Goal: Transaction & Acquisition: Book appointment/travel/reservation

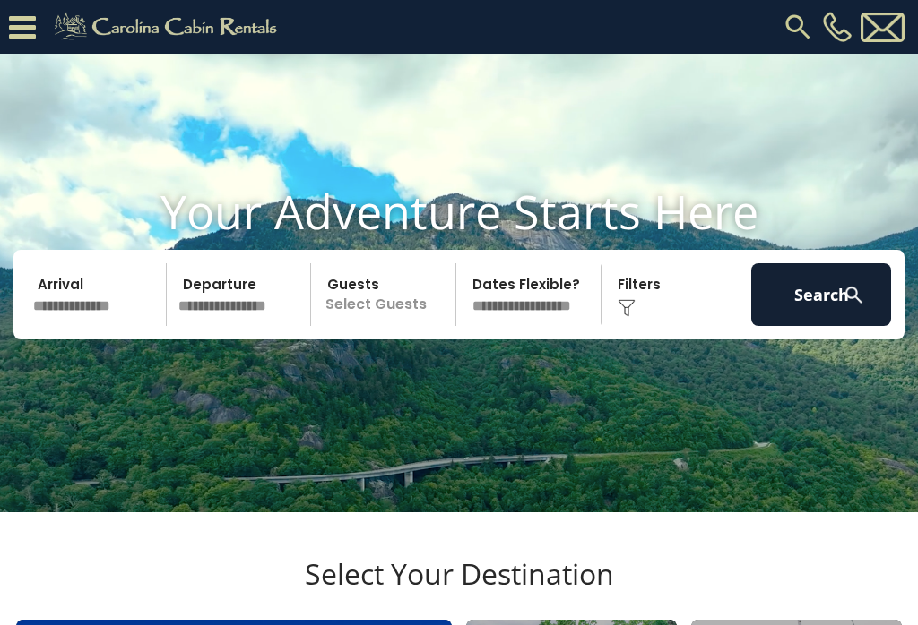
click at [108, 325] on input "text" at bounding box center [97, 294] width 140 height 63
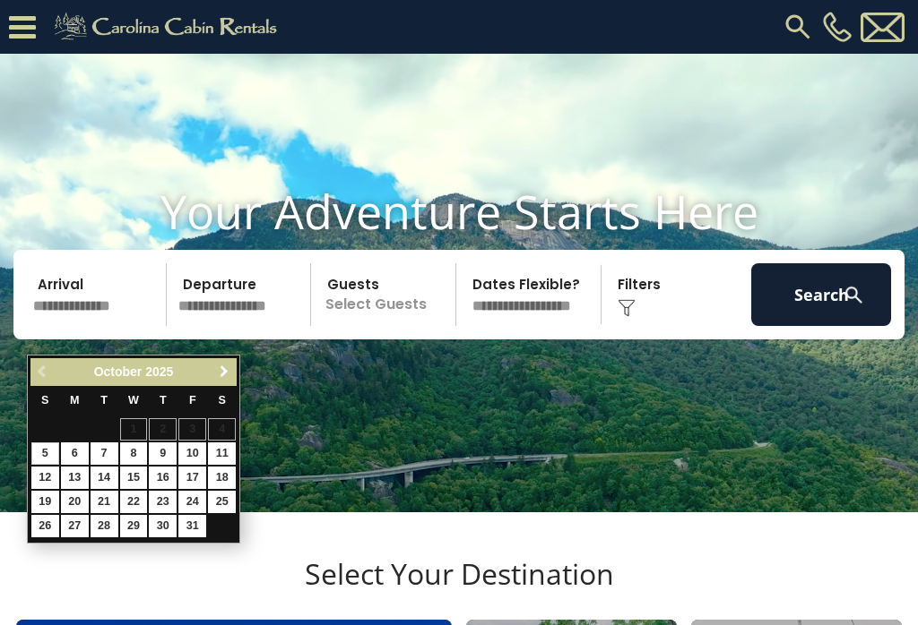
click at [230, 374] on span "Next" at bounding box center [224, 372] width 14 height 14
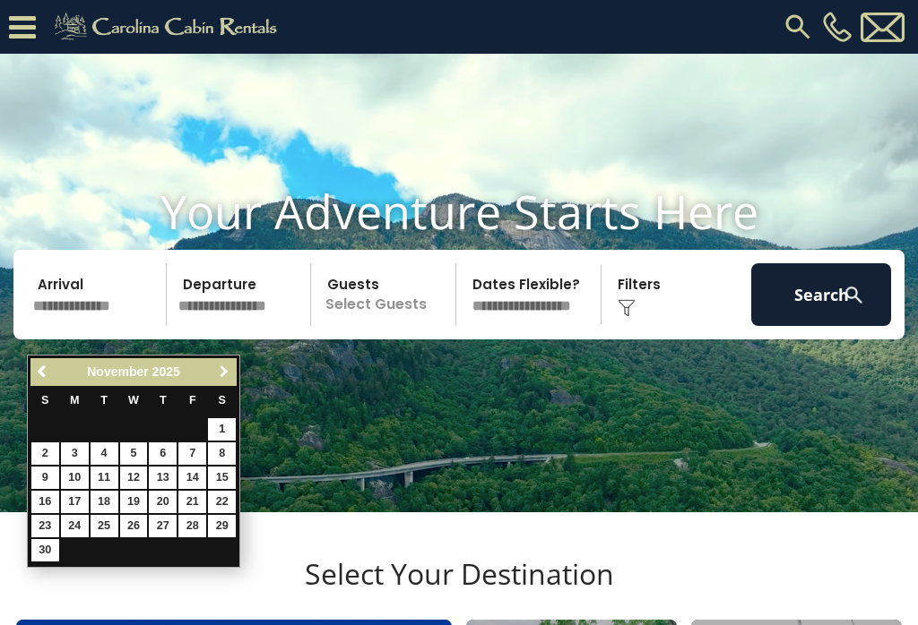
click at [228, 378] on span "Next" at bounding box center [224, 372] width 14 height 14
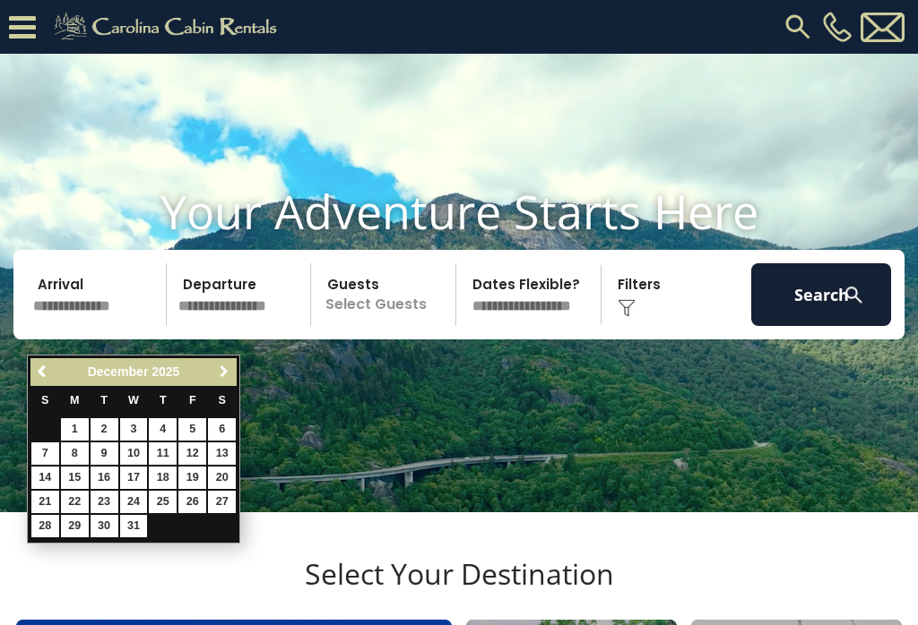
click at [220, 377] on span "Next" at bounding box center [224, 372] width 14 height 14
click at [221, 379] on span "Next" at bounding box center [224, 372] width 14 height 14
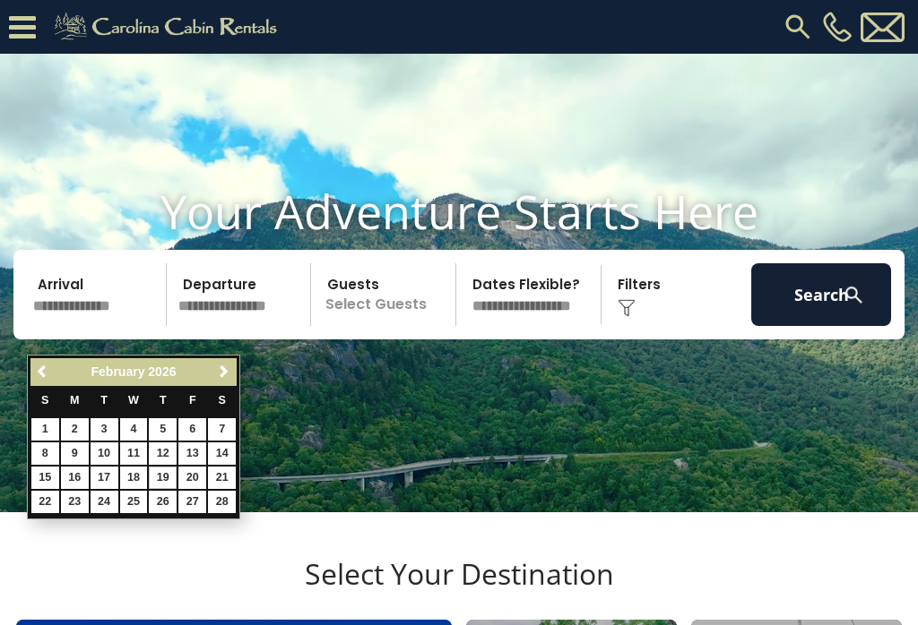
click at [167, 483] on link "19" at bounding box center [163, 478] width 28 height 22
type input "*******"
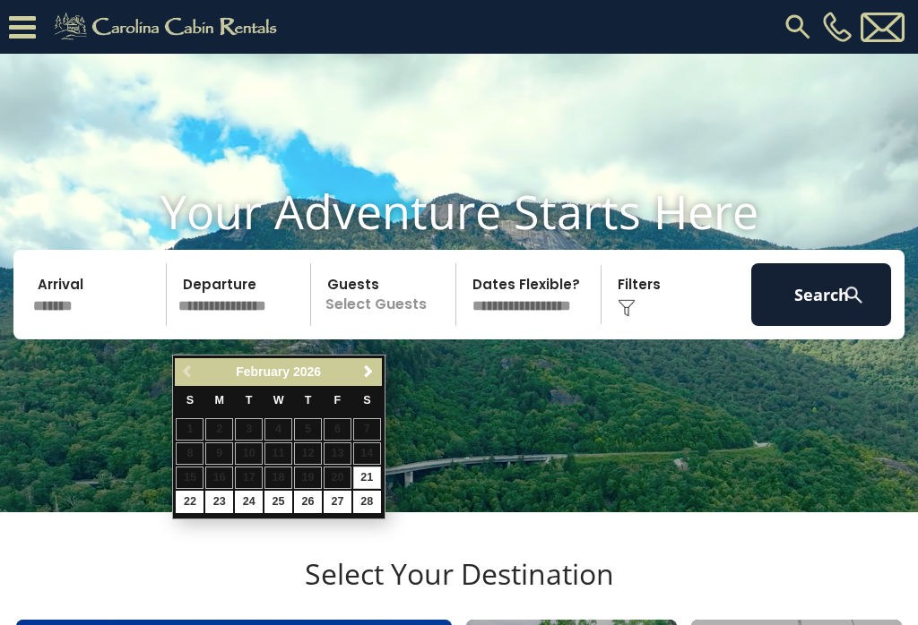
click at [191, 507] on link "22" at bounding box center [190, 502] width 28 height 22
type input "*******"
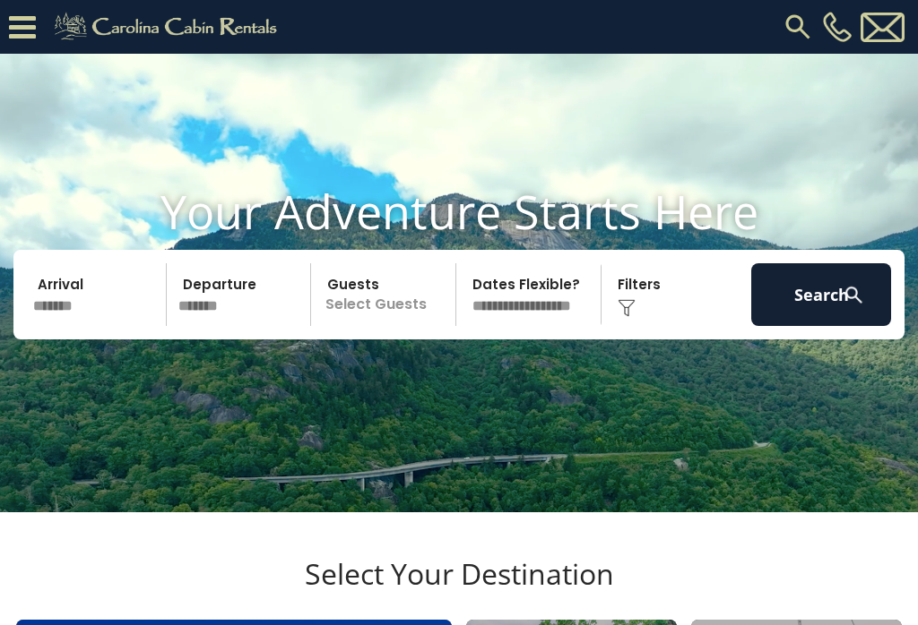
click at [384, 326] on p "Select Guests" at bounding box center [385, 294] width 139 height 63
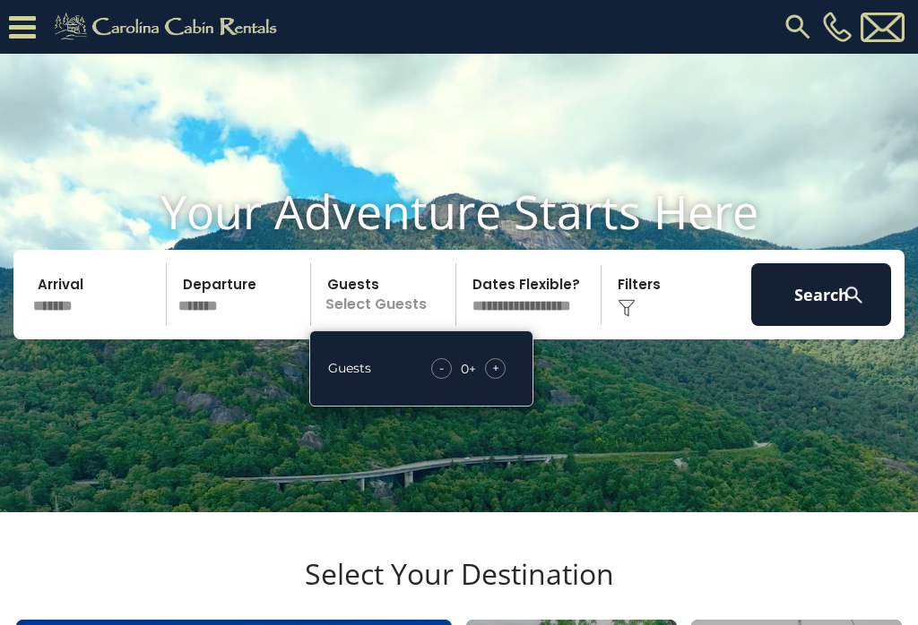
click at [505, 379] on div "+" at bounding box center [495, 368] width 21 height 21
click at [496, 377] on span "+" at bounding box center [495, 368] width 7 height 18
click at [494, 377] on span "+" at bounding box center [495, 368] width 7 height 18
click at [497, 377] on span "+" at bounding box center [495, 368] width 7 height 18
click at [500, 379] on div "+" at bounding box center [495, 368] width 21 height 21
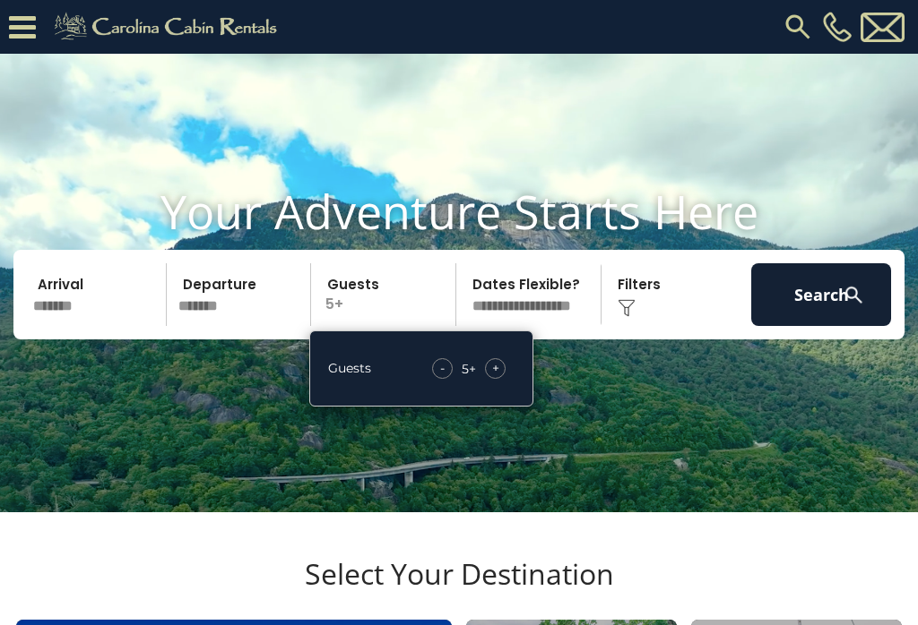
click at [498, 377] on span "+" at bounding box center [495, 368] width 7 height 18
click at [496, 377] on span "+" at bounding box center [495, 368] width 7 height 18
click at [498, 377] on span "+" at bounding box center [495, 368] width 7 height 18
click at [501, 379] on div "+" at bounding box center [495, 368] width 21 height 21
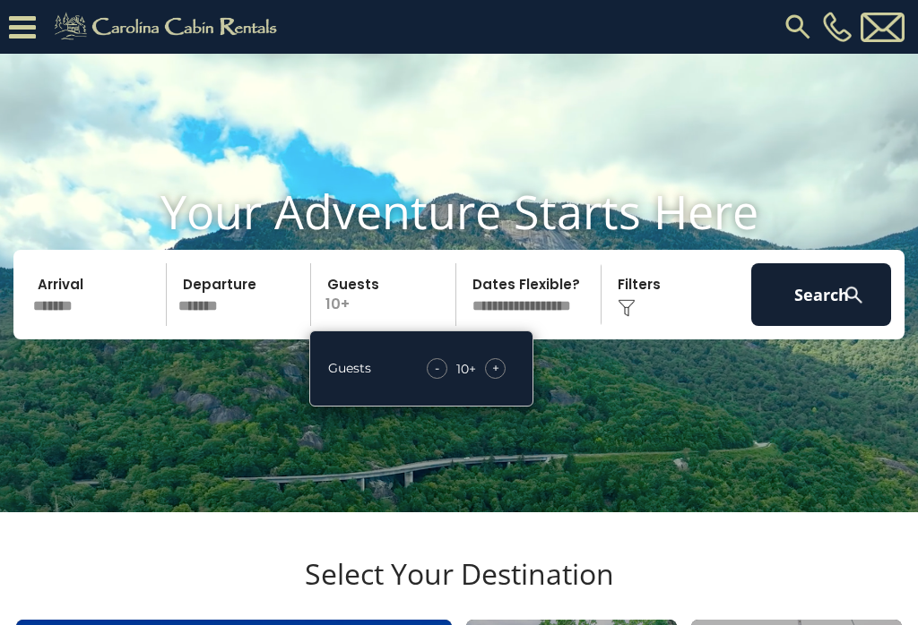
click at [503, 379] on div "+" at bounding box center [495, 368] width 21 height 21
click at [504, 379] on div "+" at bounding box center [495, 368] width 21 height 21
click at [505, 379] on div "+" at bounding box center [495, 368] width 21 height 21
click at [504, 379] on div "+" at bounding box center [495, 368] width 21 height 21
click at [503, 379] on div "+" at bounding box center [495, 368] width 21 height 21
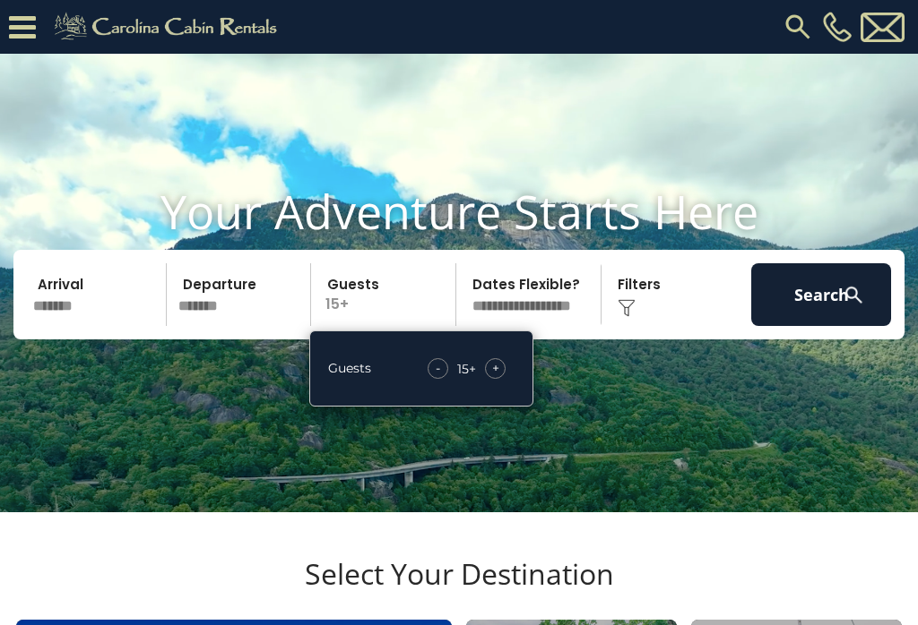
click at [505, 379] on div "+" at bounding box center [495, 368] width 21 height 21
click at [504, 379] on div "+" at bounding box center [495, 368] width 21 height 21
click at [505, 379] on div "+" at bounding box center [495, 368] width 21 height 21
click at [555, 320] on select "**********" at bounding box center [530, 294] width 139 height 63
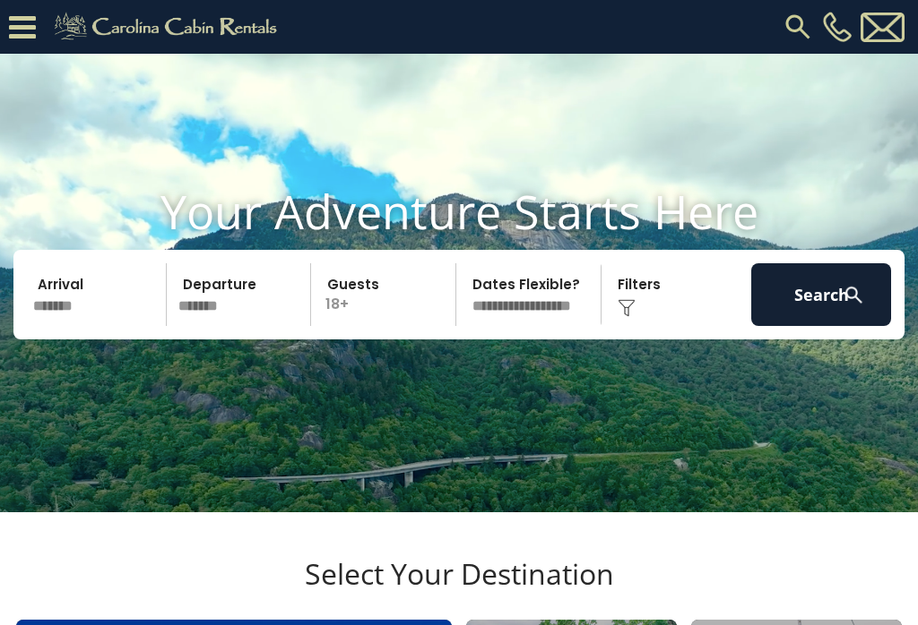
click at [803, 326] on button "Search" at bounding box center [821, 294] width 140 height 63
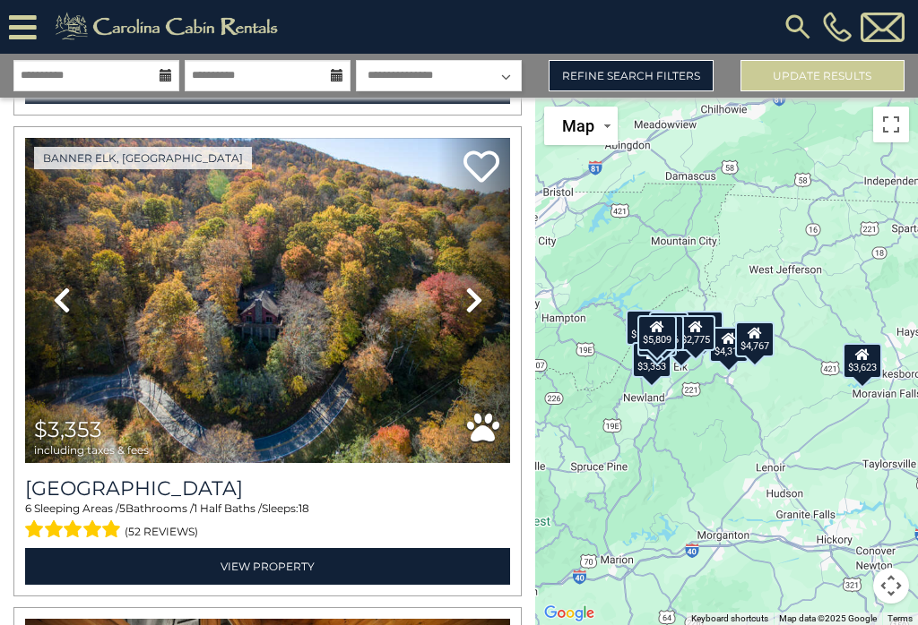
scroll to position [2928, 0]
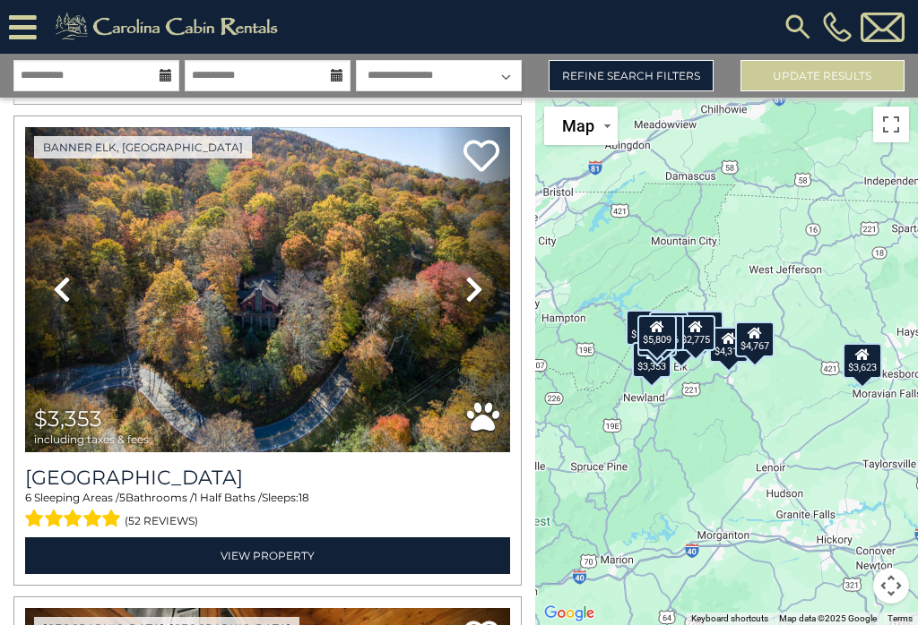
click at [467, 298] on icon at bounding box center [474, 289] width 18 height 29
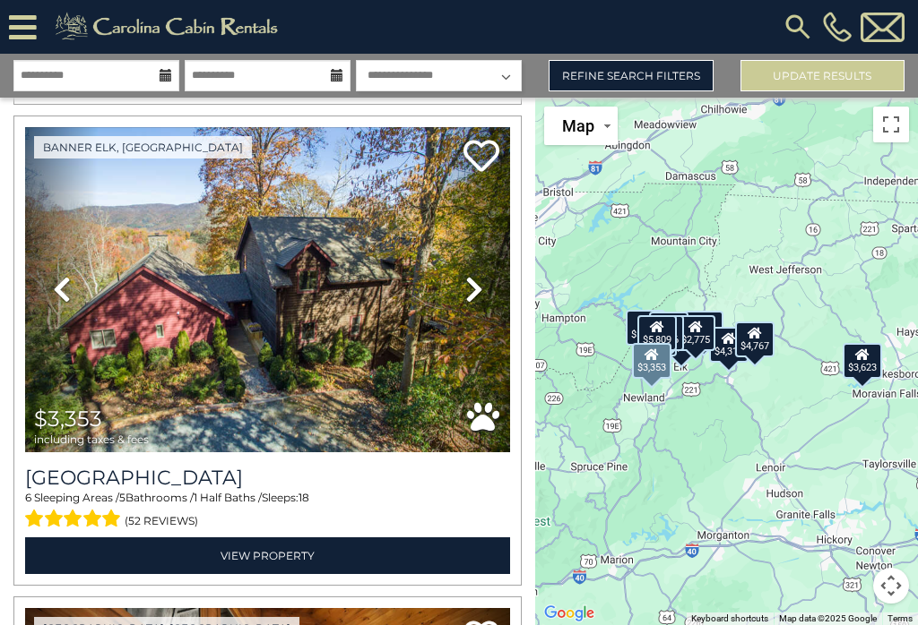
click at [482, 300] on icon at bounding box center [474, 289] width 18 height 29
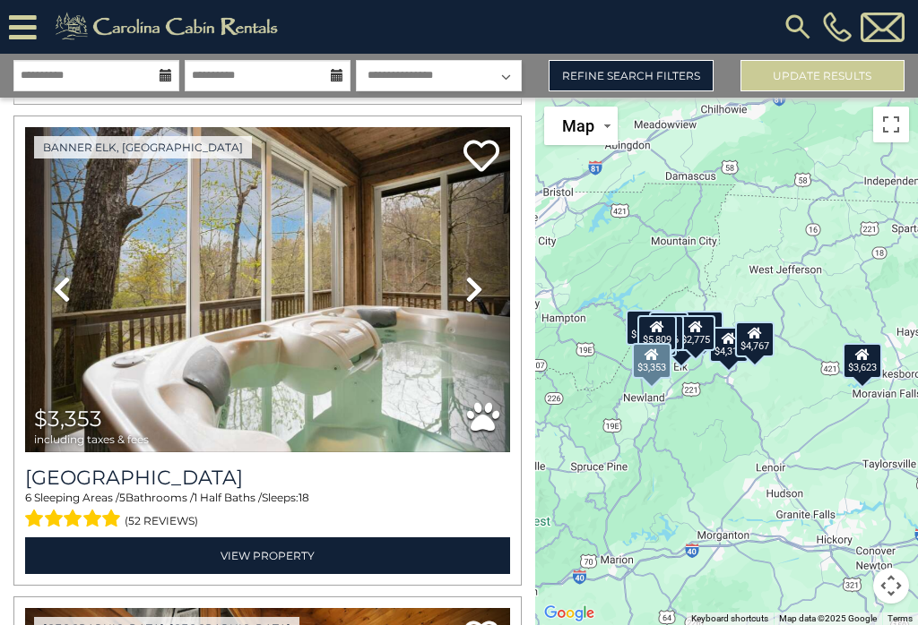
click at [478, 290] on icon at bounding box center [474, 289] width 18 height 29
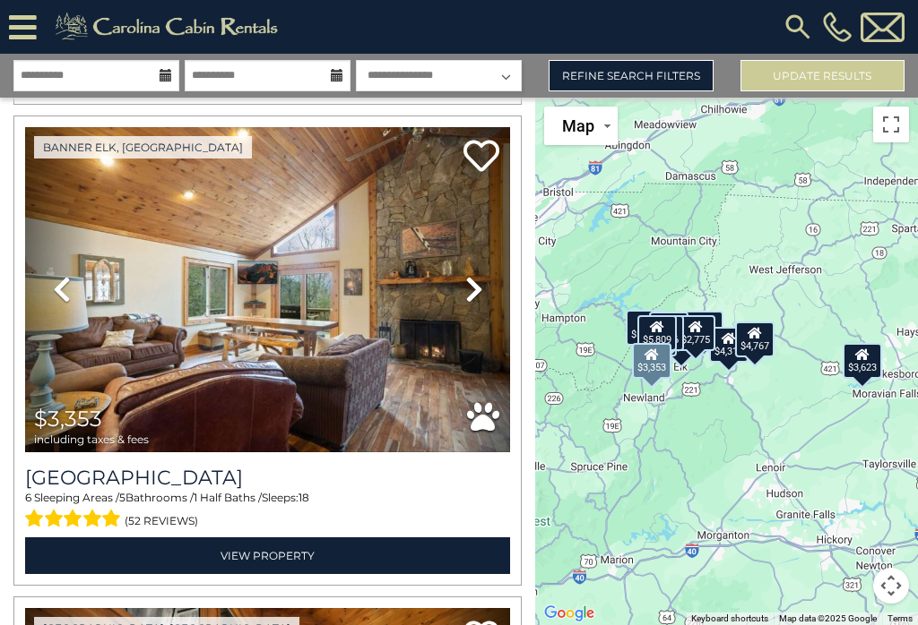
click at [481, 294] on icon at bounding box center [474, 289] width 18 height 29
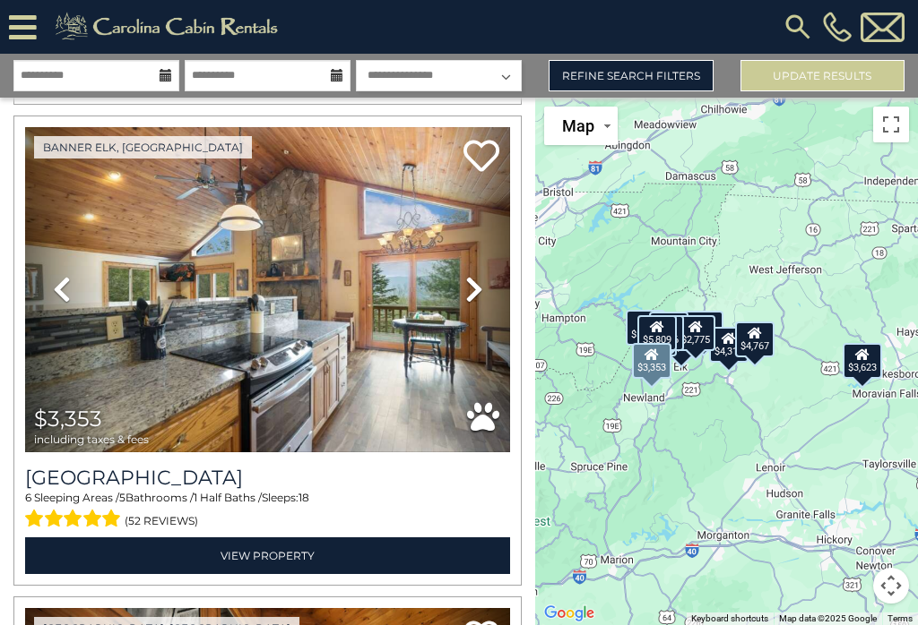
click at [477, 296] on icon at bounding box center [474, 289] width 18 height 29
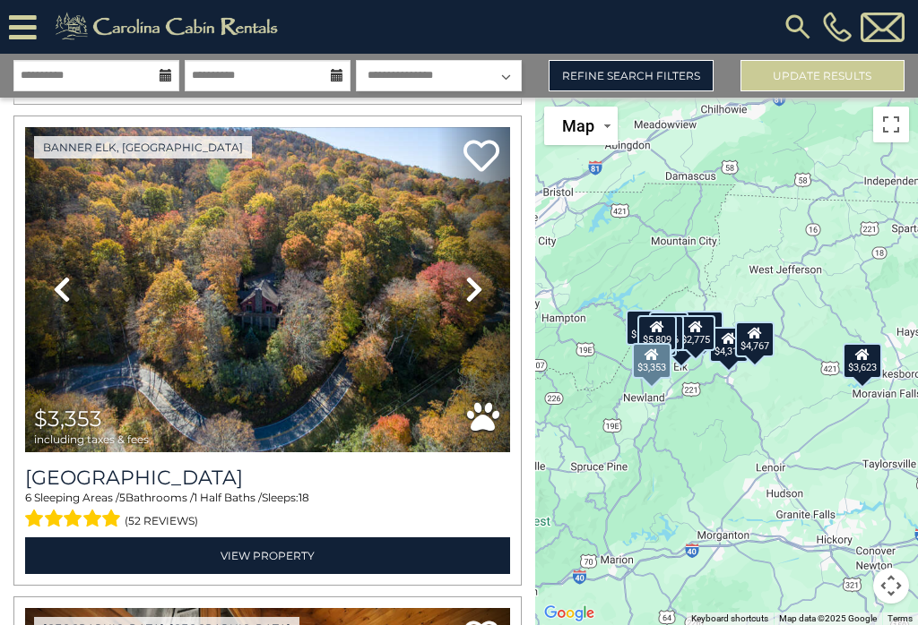
click at [475, 296] on icon at bounding box center [474, 289] width 18 height 29
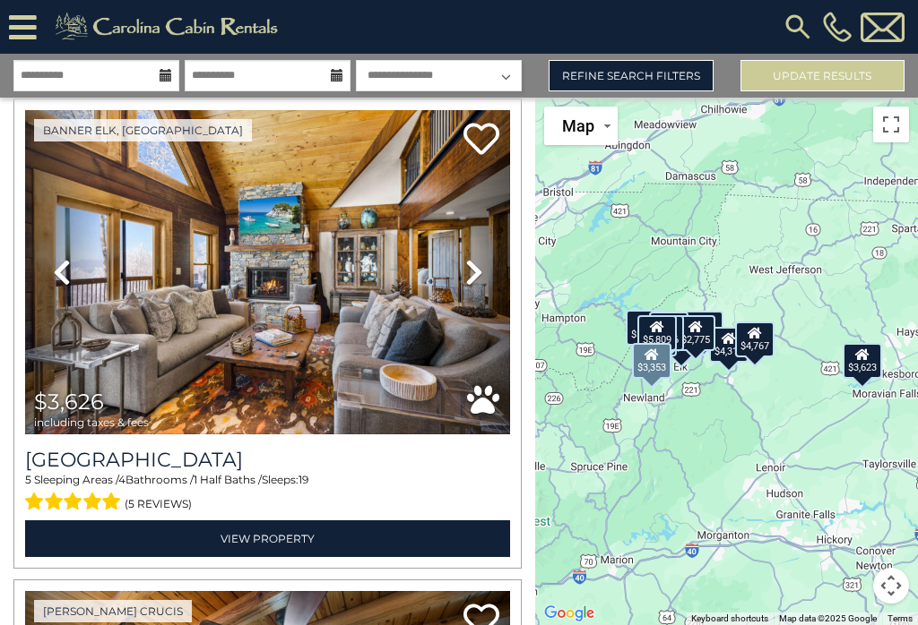
scroll to position [4397, 0]
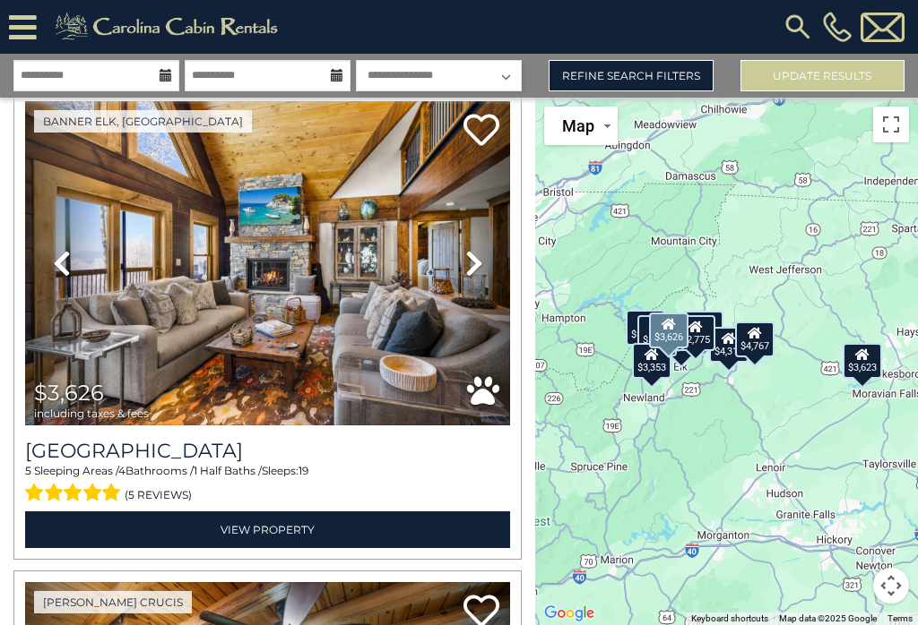
click at [474, 268] on icon at bounding box center [474, 263] width 18 height 29
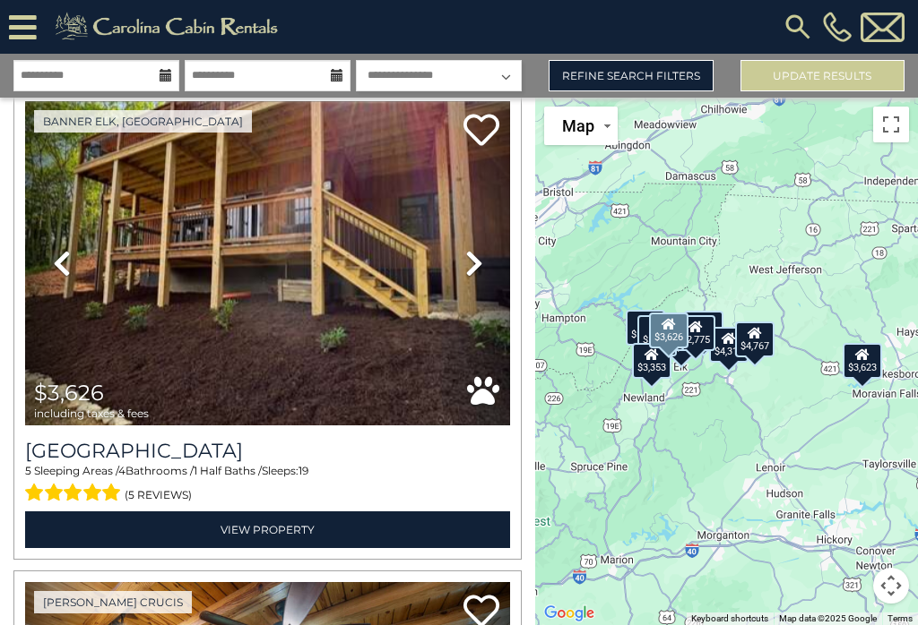
click at [477, 263] on icon at bounding box center [474, 263] width 18 height 29
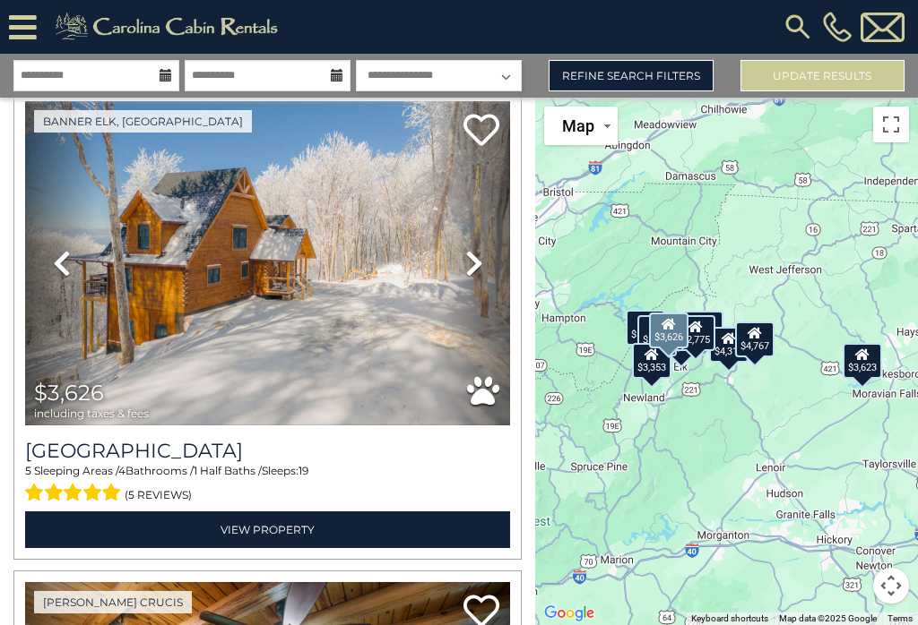
click at [483, 263] on link "Next" at bounding box center [473, 263] width 73 height 325
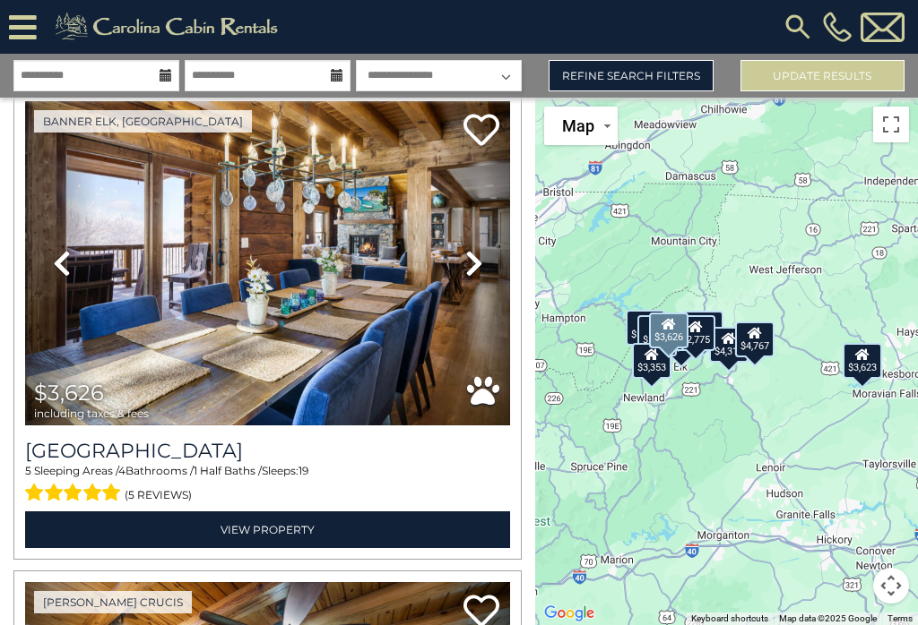
click at [475, 264] on icon at bounding box center [474, 263] width 18 height 29
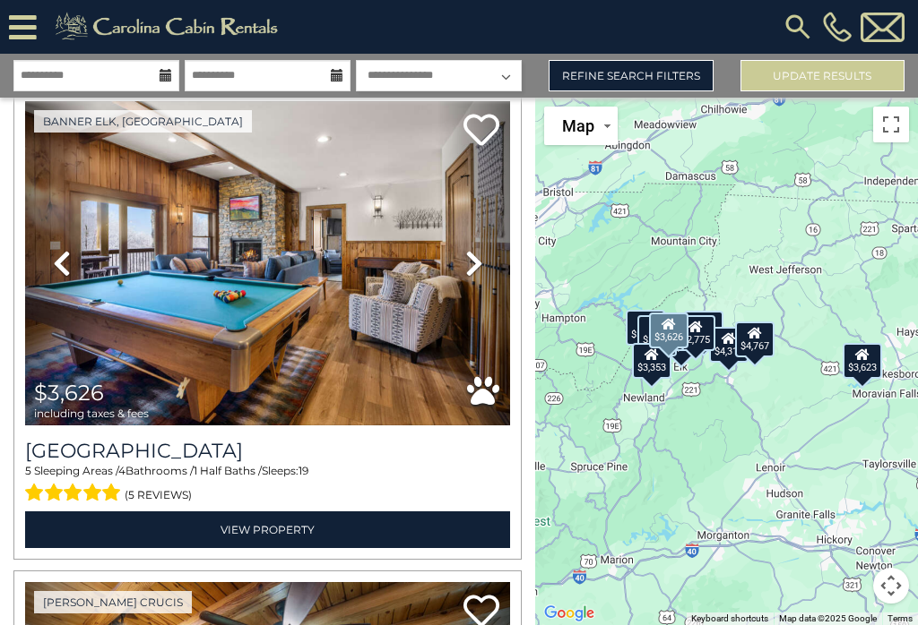
click at [476, 262] on icon at bounding box center [474, 263] width 18 height 29
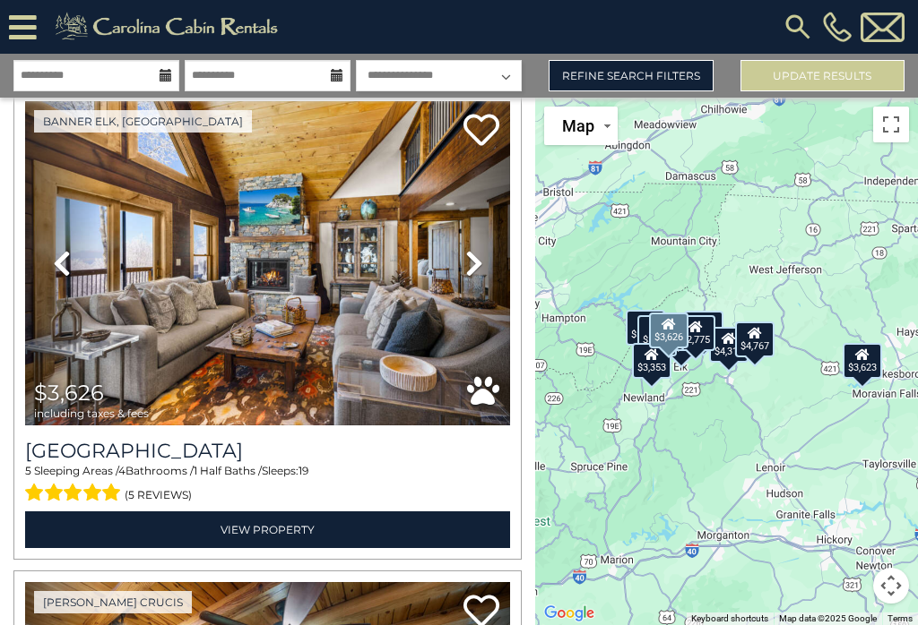
click at [474, 275] on icon at bounding box center [474, 263] width 18 height 29
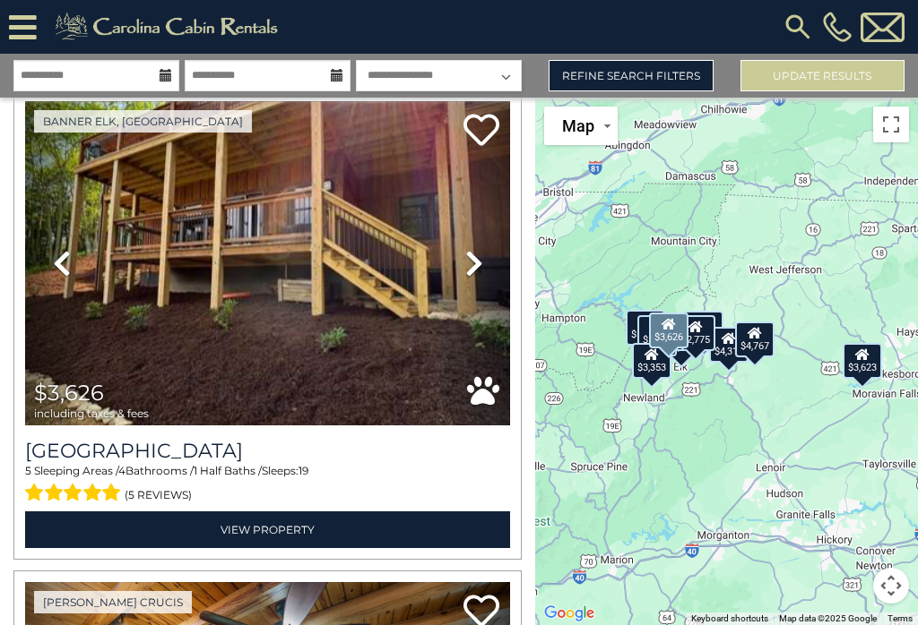
click at [400, 538] on link "View Property" at bounding box center [267, 530] width 485 height 37
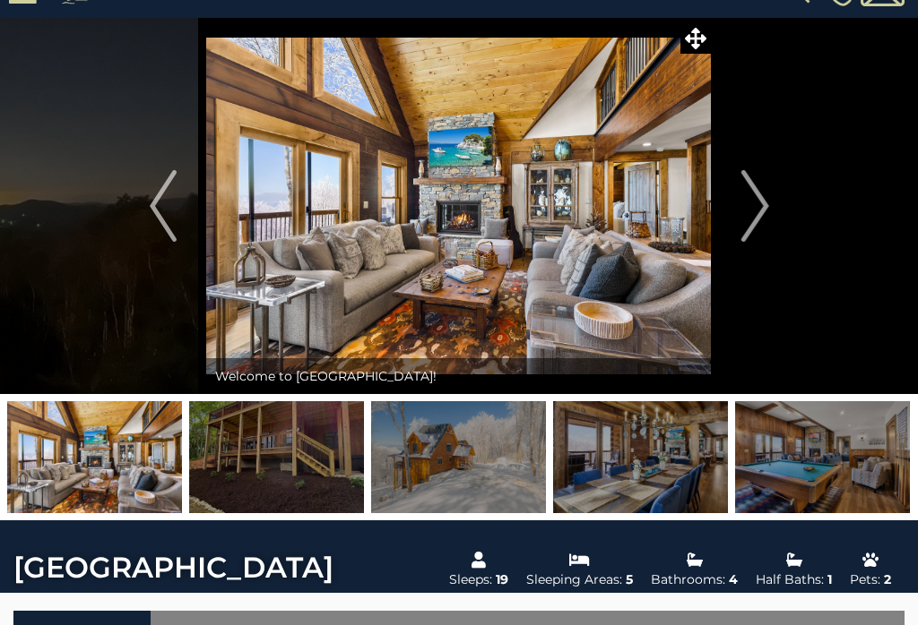
scroll to position [36, 0]
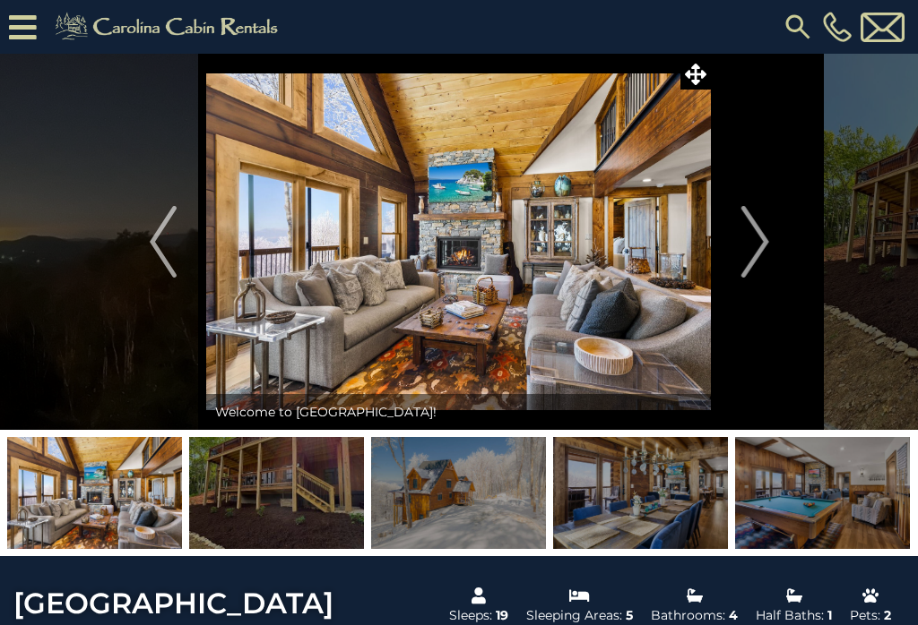
click at [763, 244] on img "Next" at bounding box center [754, 242] width 27 height 72
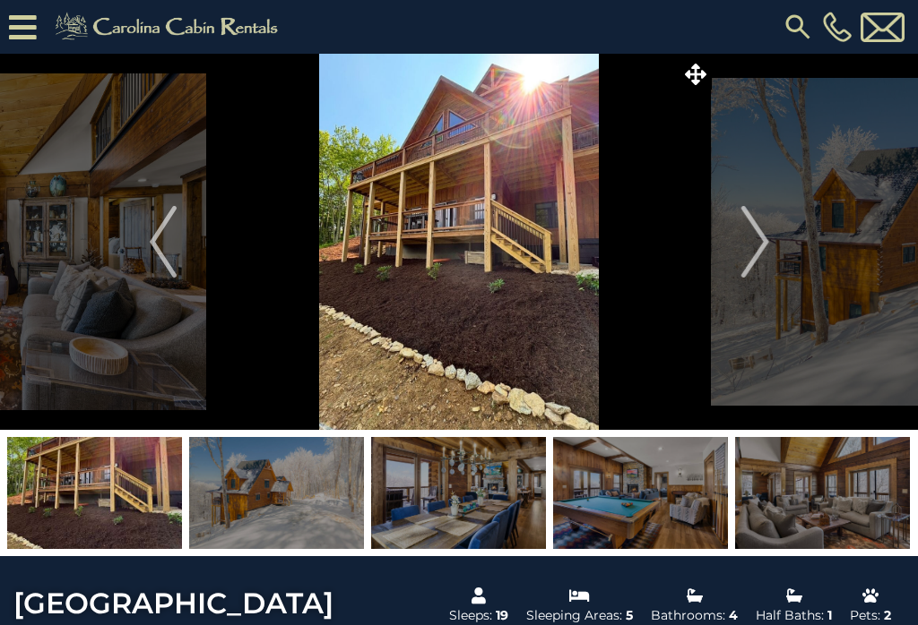
click at [763, 245] on img "Next" at bounding box center [754, 242] width 27 height 72
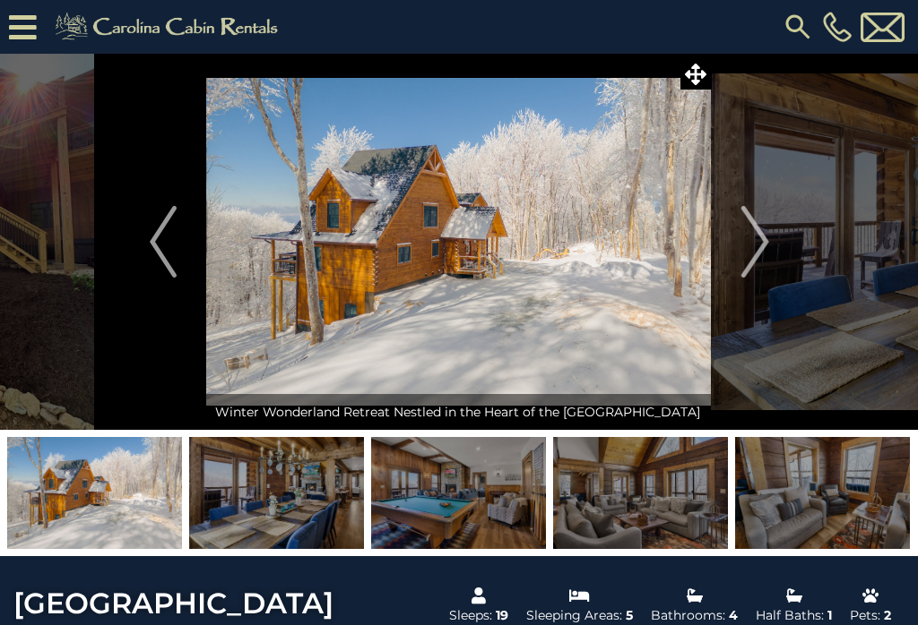
click at [762, 246] on img "Next" at bounding box center [754, 242] width 27 height 72
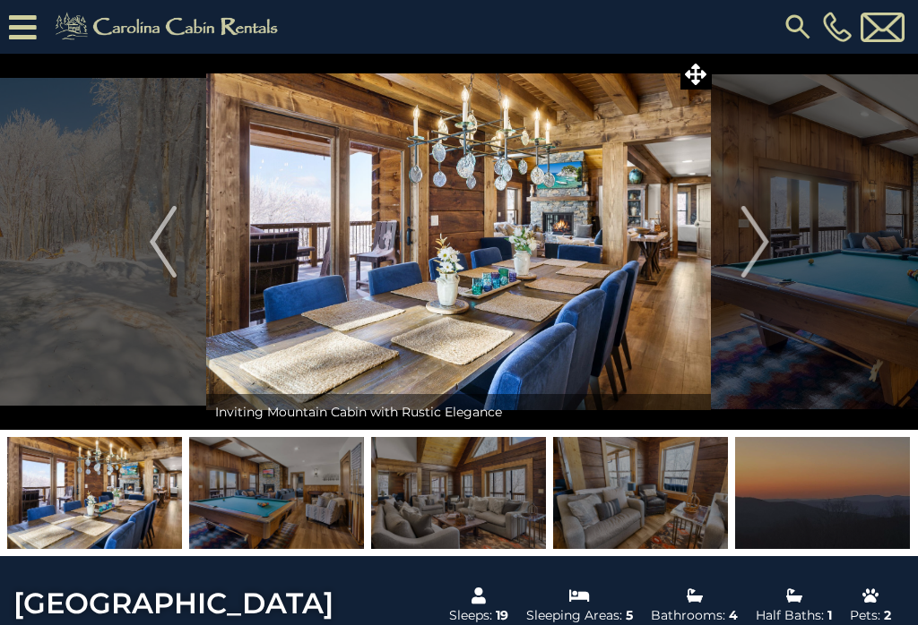
click at [758, 246] on img "Next" at bounding box center [754, 242] width 27 height 72
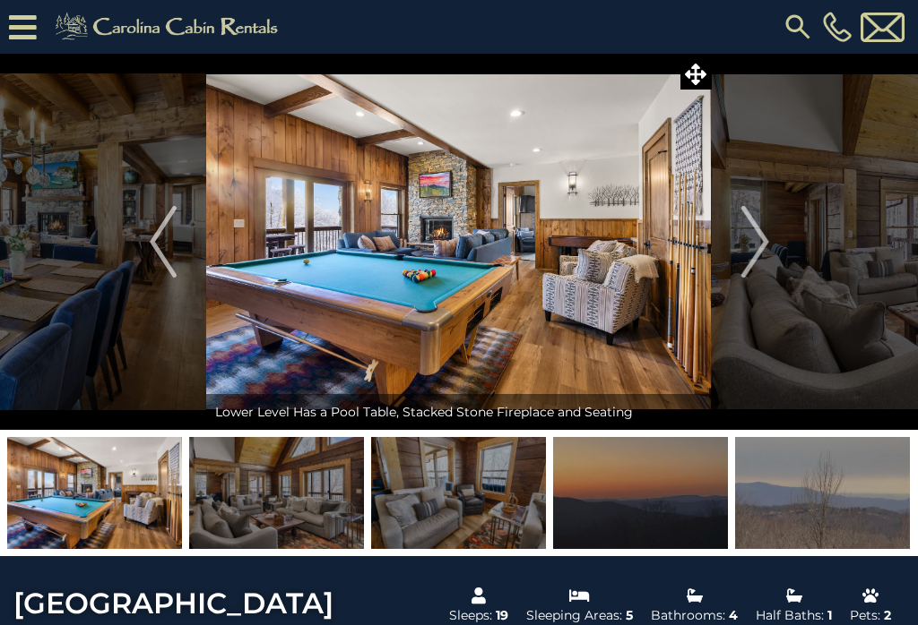
click at [759, 246] on img "Next" at bounding box center [754, 242] width 27 height 72
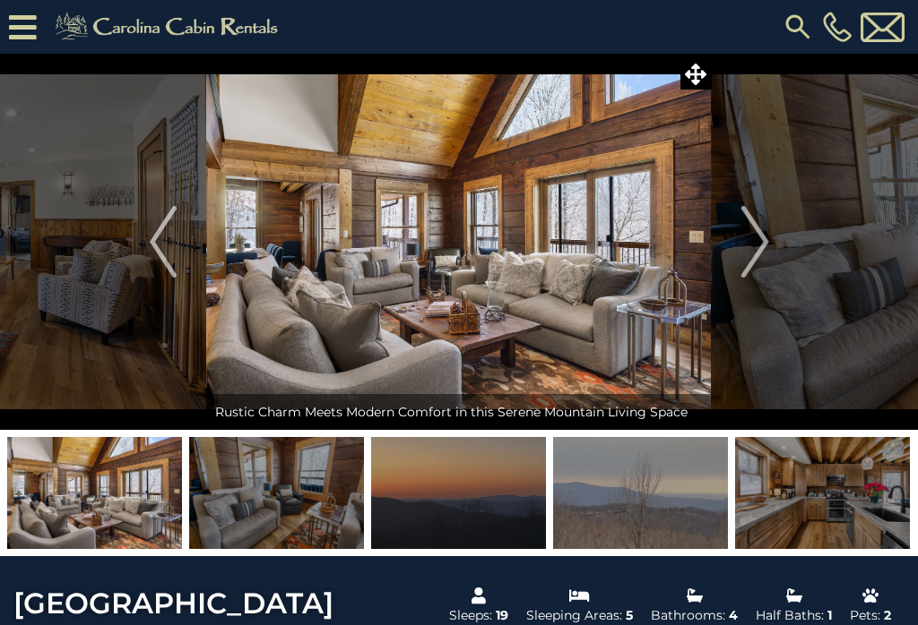
click at [759, 249] on img "Next" at bounding box center [754, 242] width 27 height 72
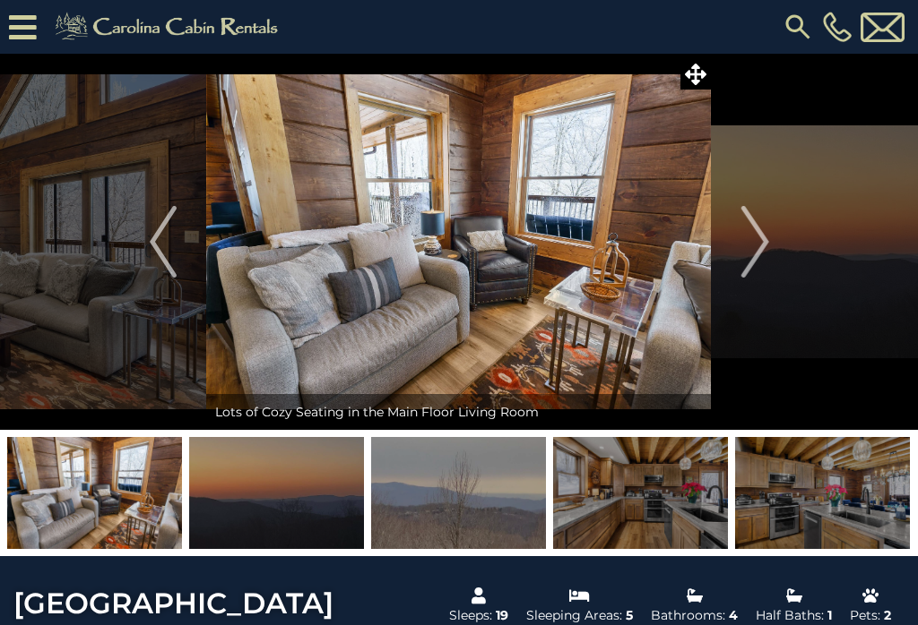
click at [758, 246] on img "Next" at bounding box center [754, 242] width 27 height 72
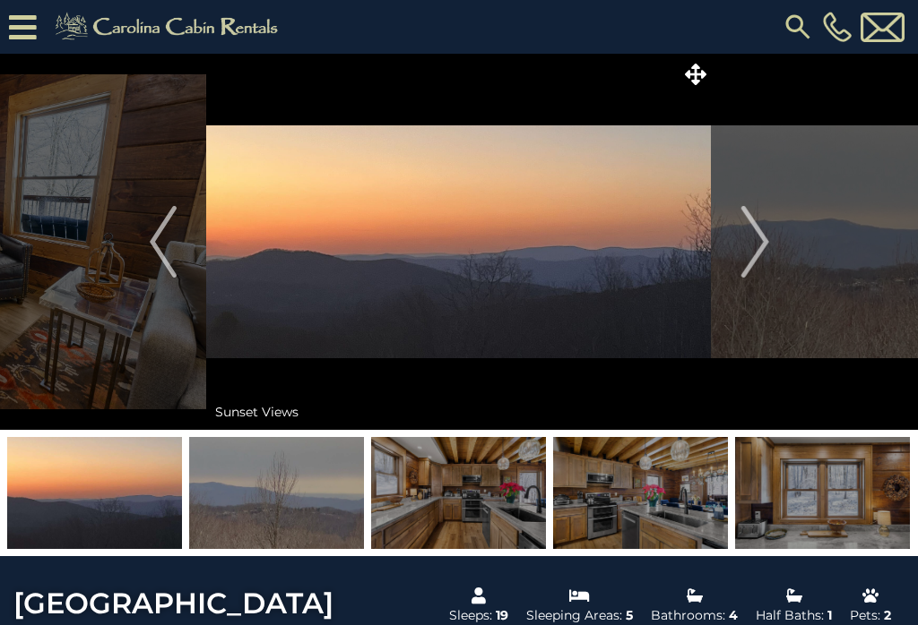
click at [760, 248] on img "Next" at bounding box center [754, 242] width 27 height 72
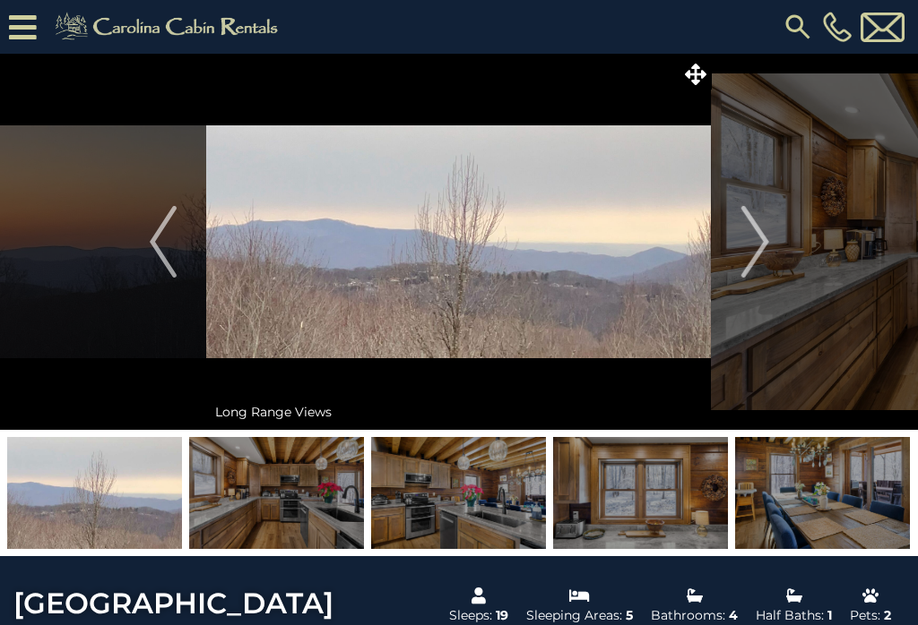
click at [762, 244] on img "Next" at bounding box center [754, 242] width 27 height 72
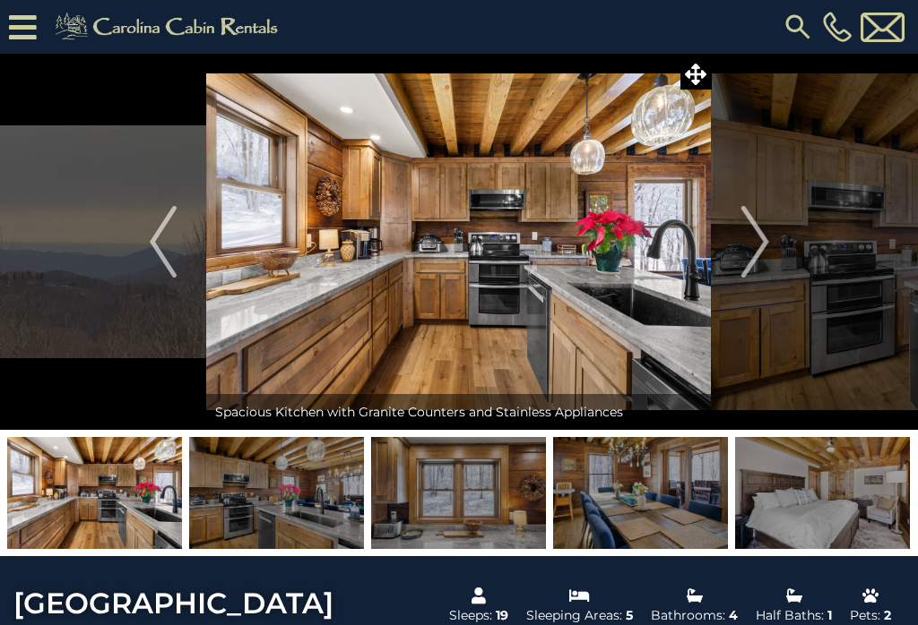
click at [763, 246] on img "Next" at bounding box center [754, 242] width 27 height 72
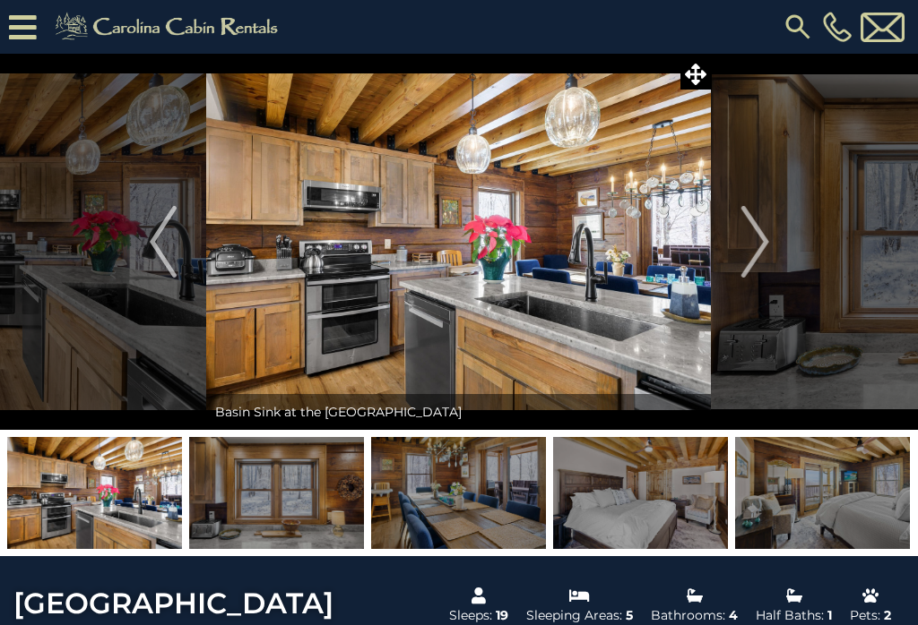
click at [760, 245] on img "Next" at bounding box center [754, 242] width 27 height 72
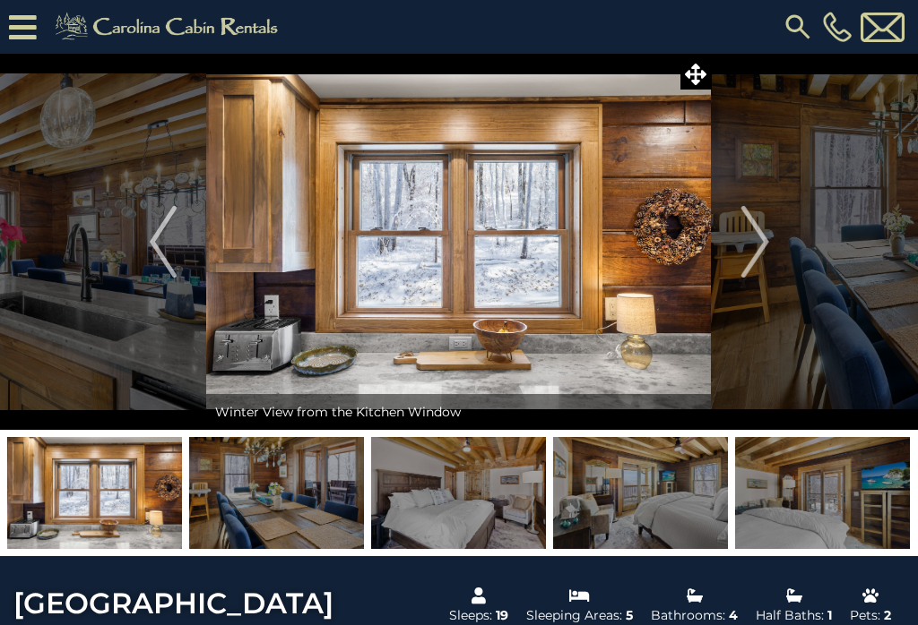
click at [761, 244] on img "Next" at bounding box center [754, 242] width 27 height 72
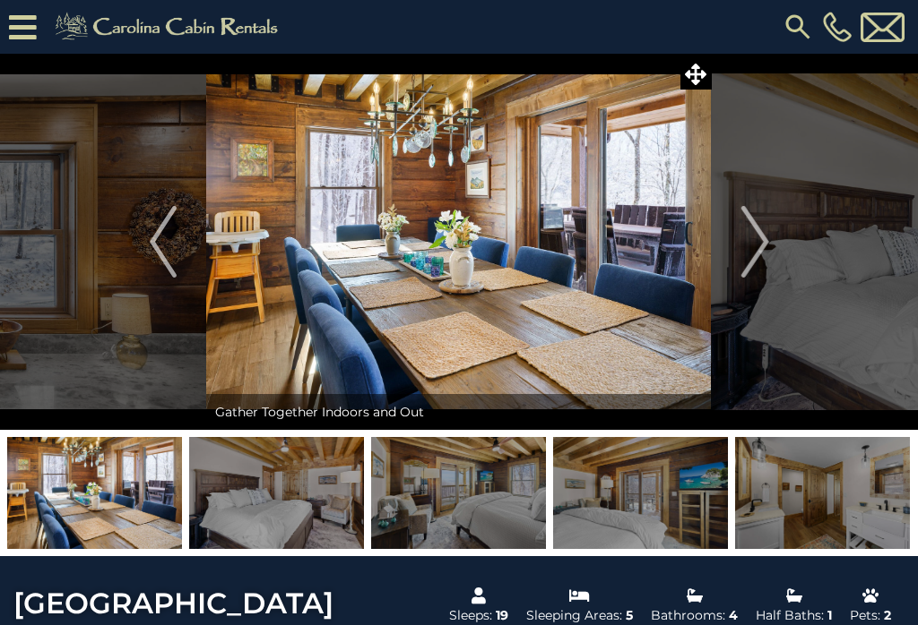
click at [759, 247] on img "Next" at bounding box center [754, 242] width 27 height 72
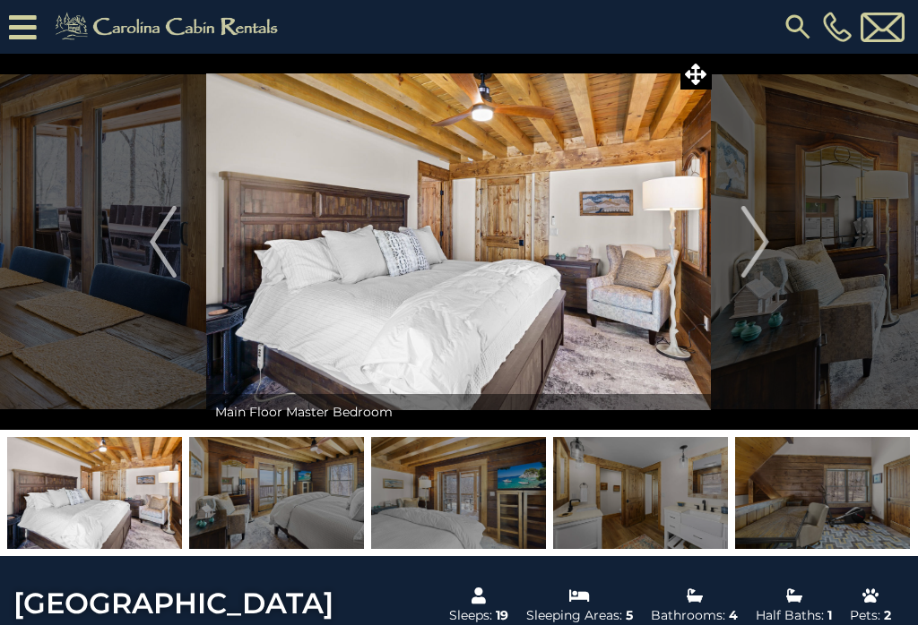
click at [759, 246] on img "Next" at bounding box center [754, 242] width 27 height 72
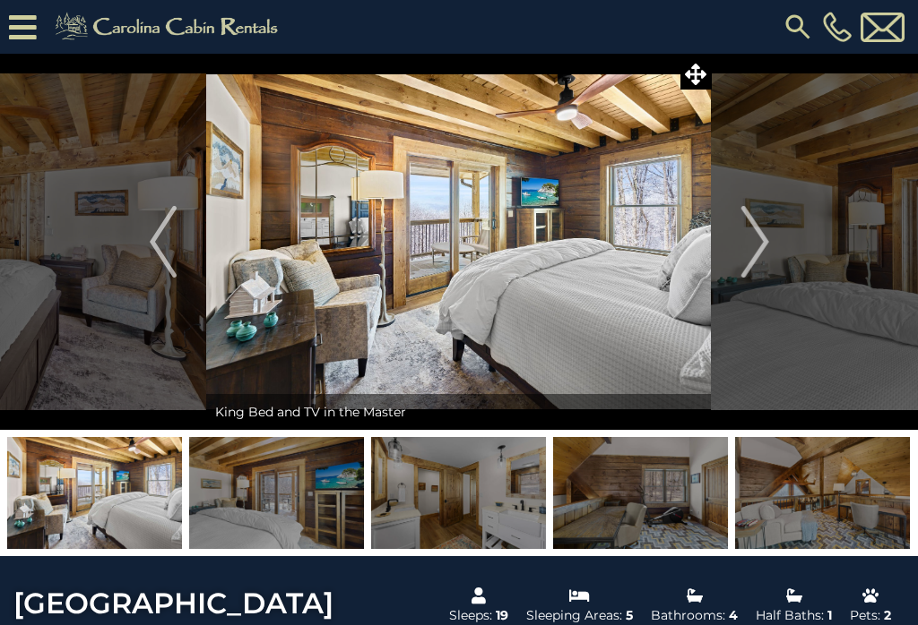
click at [752, 245] on img "Next" at bounding box center [754, 242] width 27 height 72
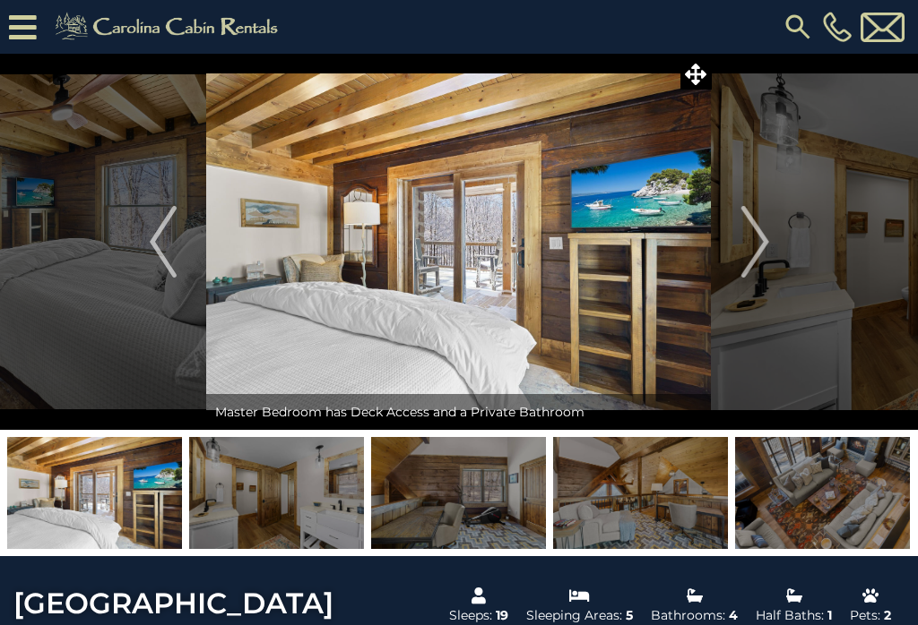
click at [757, 248] on img "Next" at bounding box center [754, 242] width 27 height 72
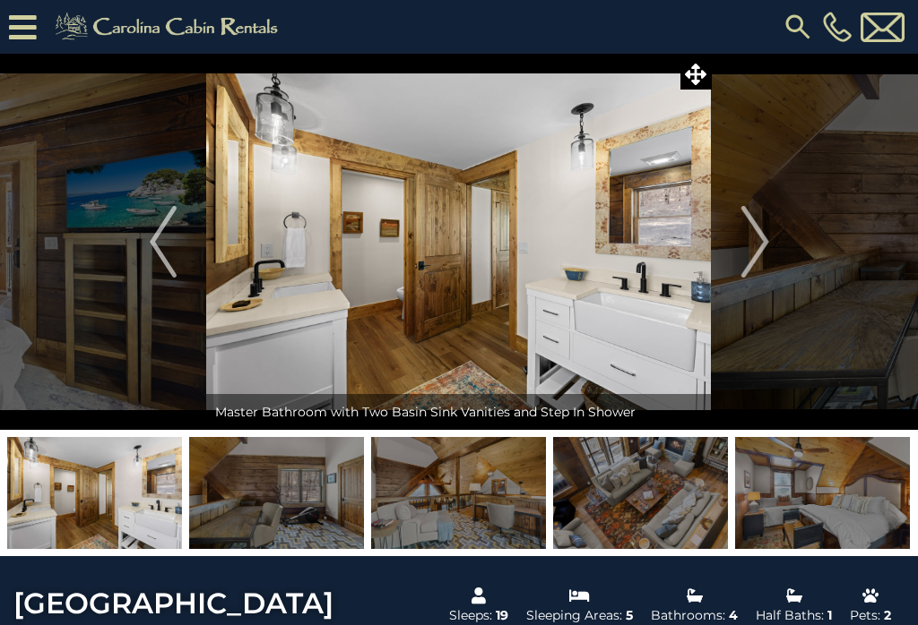
click at [760, 248] on img "Next" at bounding box center [754, 242] width 27 height 72
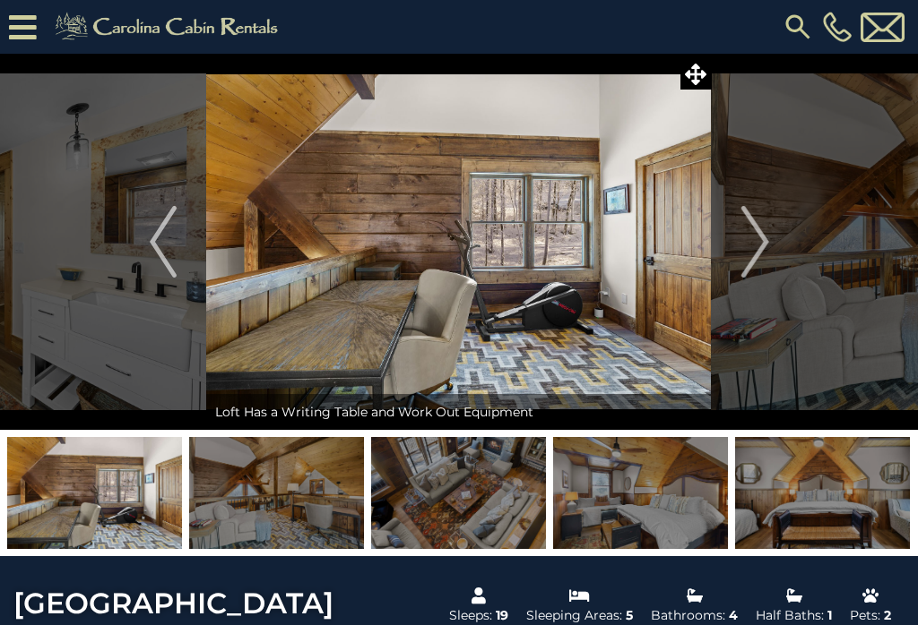
click at [762, 245] on img "Next" at bounding box center [754, 242] width 27 height 72
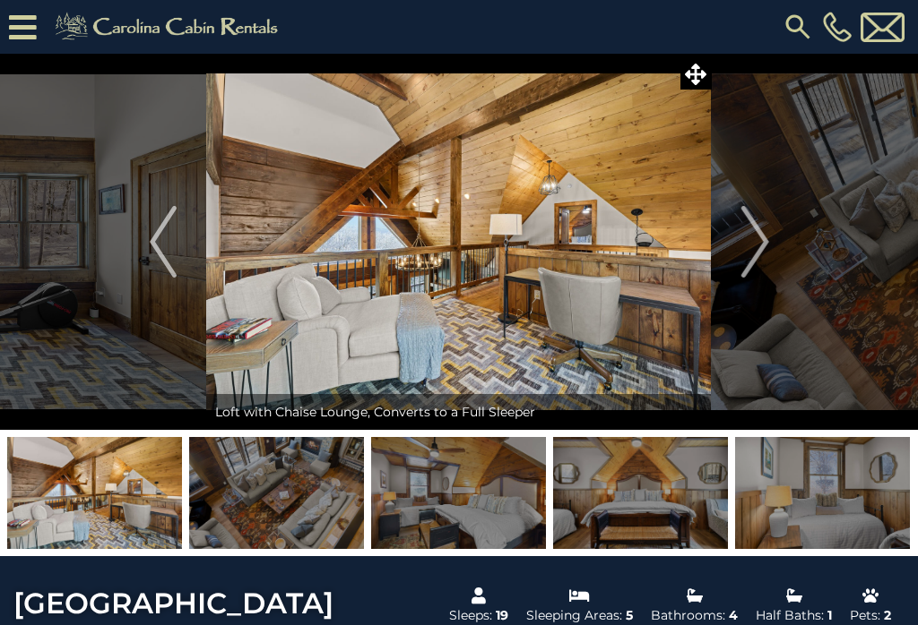
click at [759, 246] on img "Next" at bounding box center [754, 242] width 27 height 72
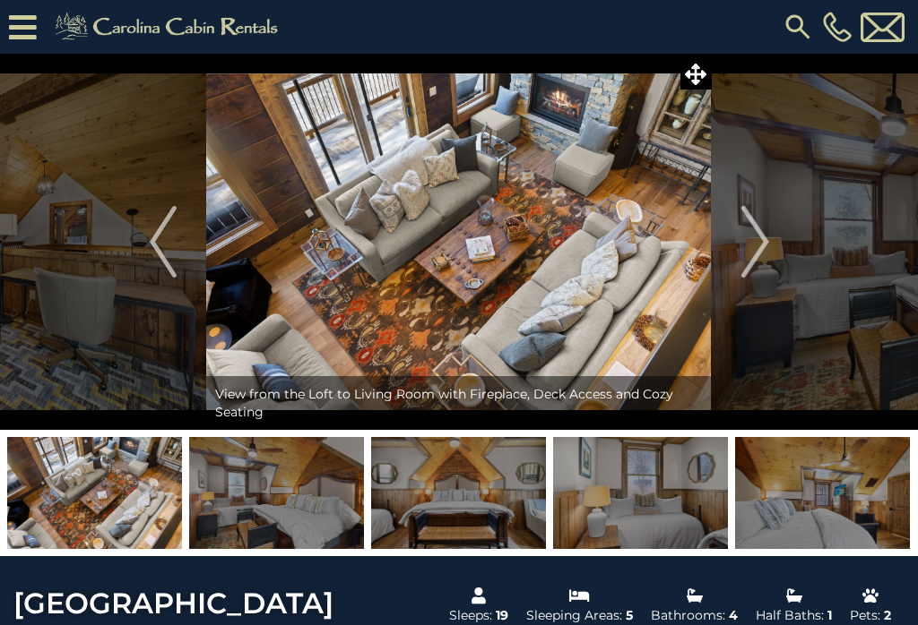
click at [761, 241] on img "Next" at bounding box center [754, 242] width 27 height 72
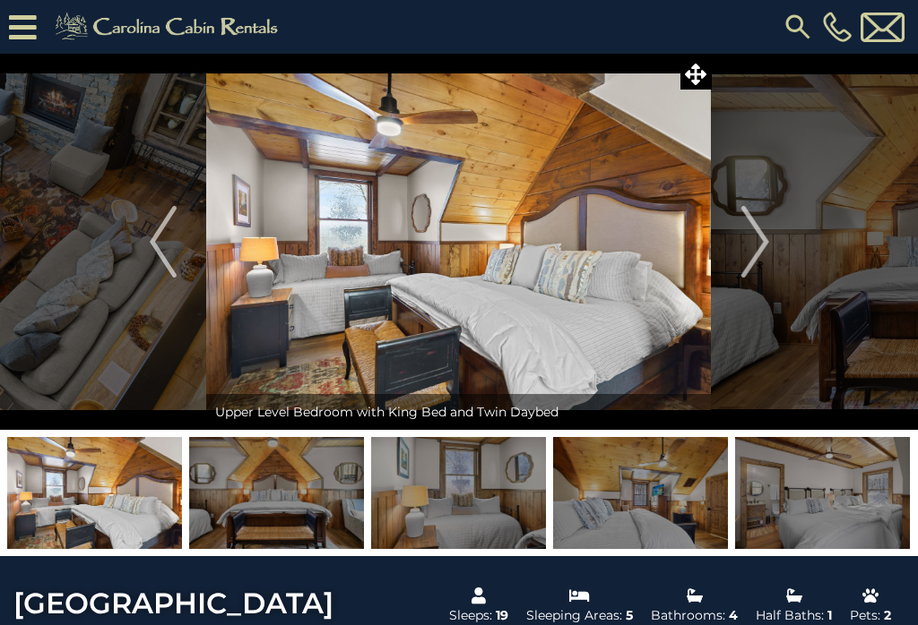
click at [762, 237] on img "Next" at bounding box center [754, 242] width 27 height 72
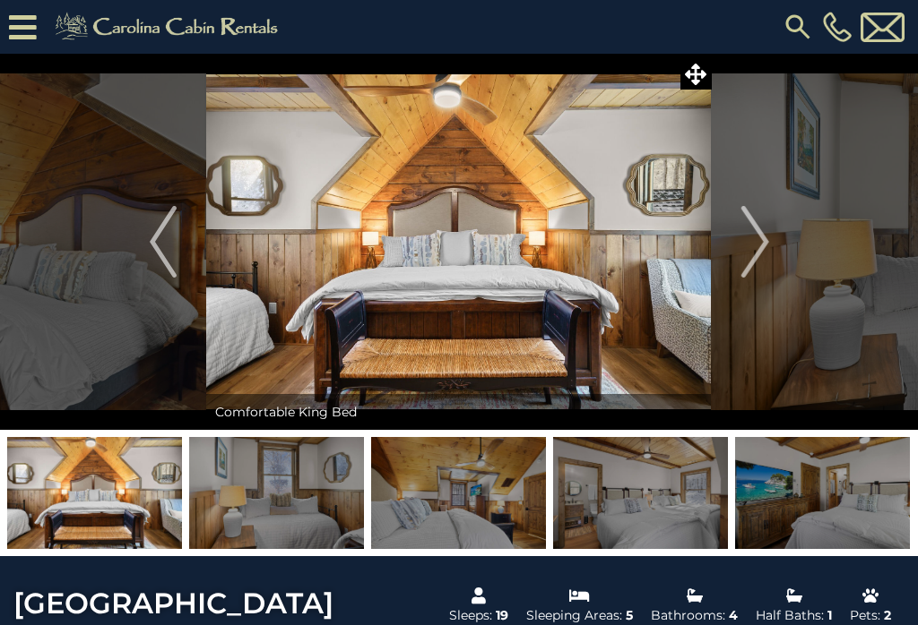
click at [764, 242] on img "Next" at bounding box center [754, 242] width 27 height 72
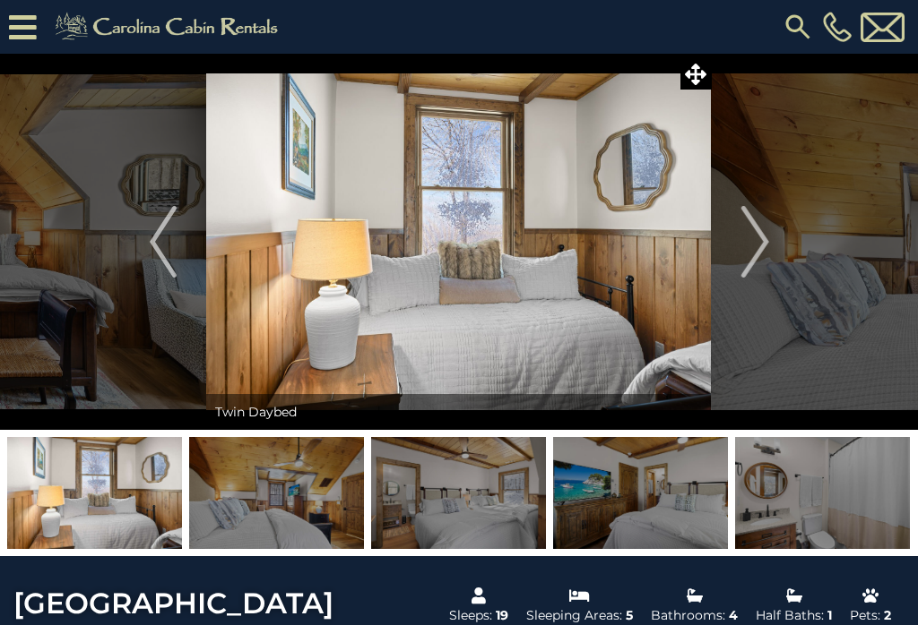
click at [762, 246] on img "Next" at bounding box center [754, 242] width 27 height 72
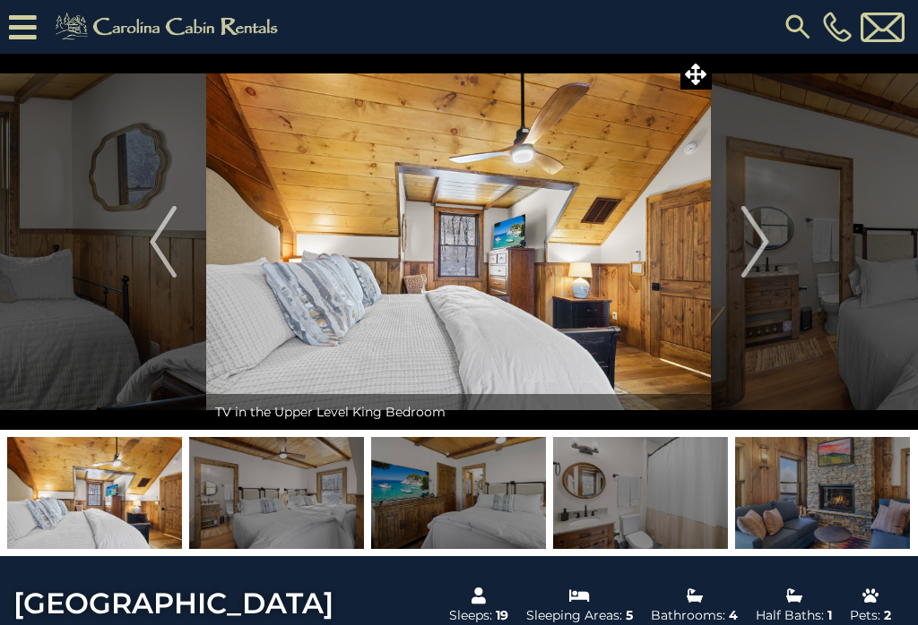
click at [760, 246] on img "Next" at bounding box center [754, 242] width 27 height 72
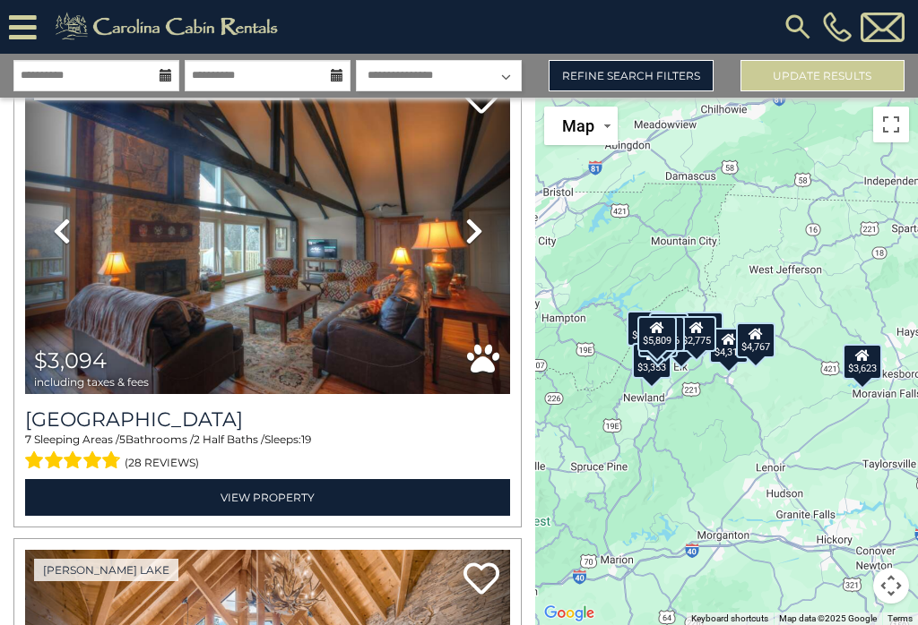
scroll to position [105, 0]
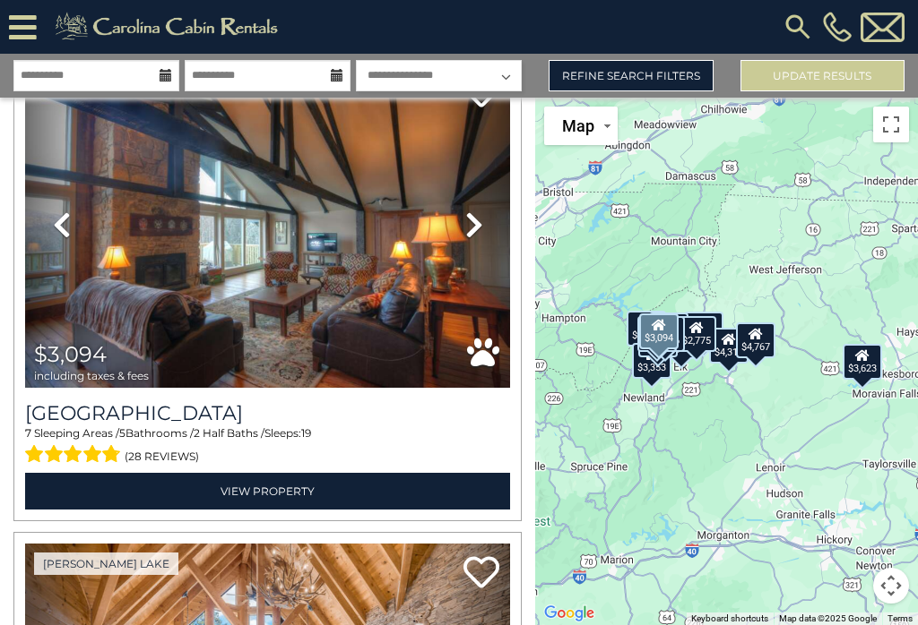
click at [477, 227] on icon at bounding box center [474, 225] width 18 height 29
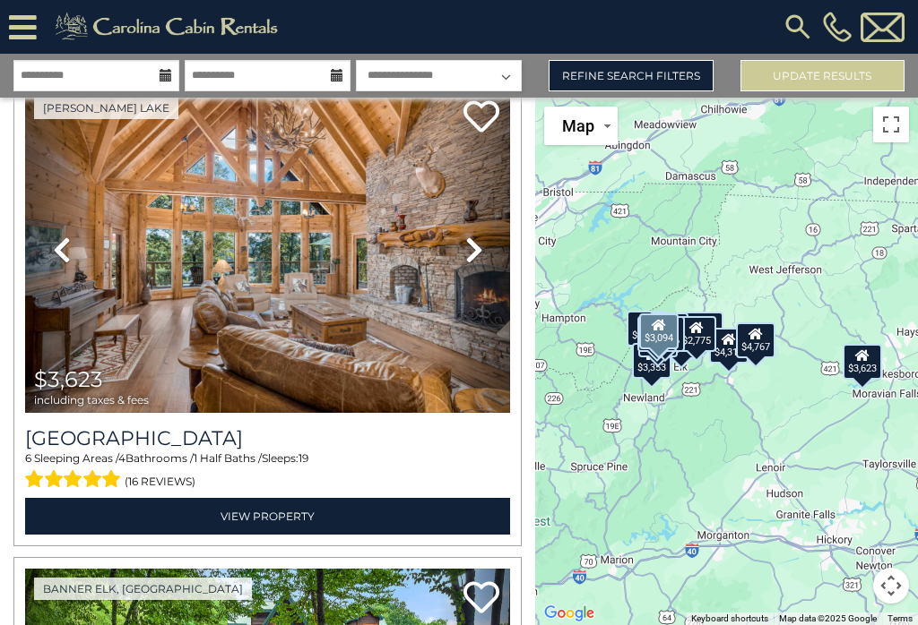
scroll to position [563, 0]
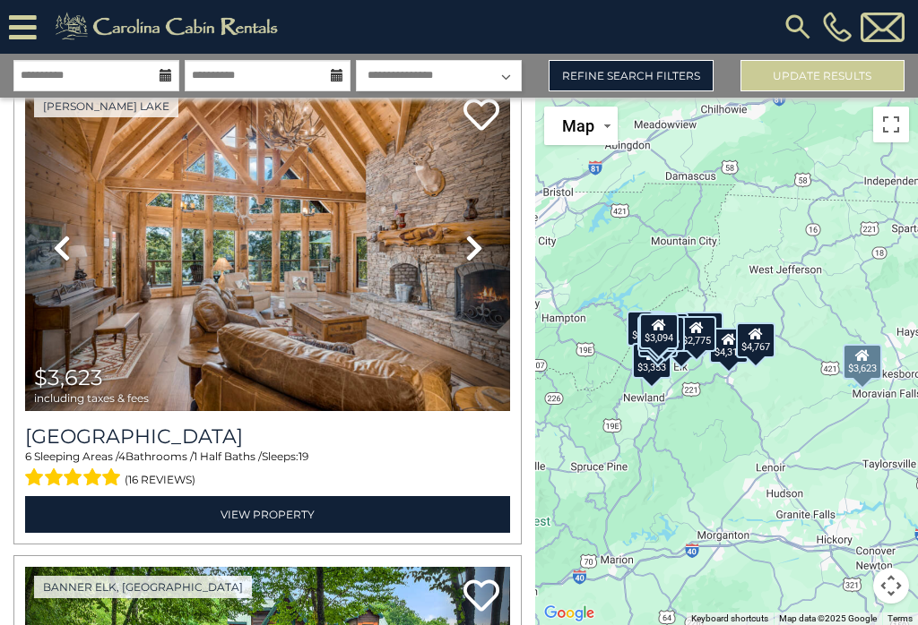
click at [439, 518] on link "View Property" at bounding box center [267, 514] width 485 height 37
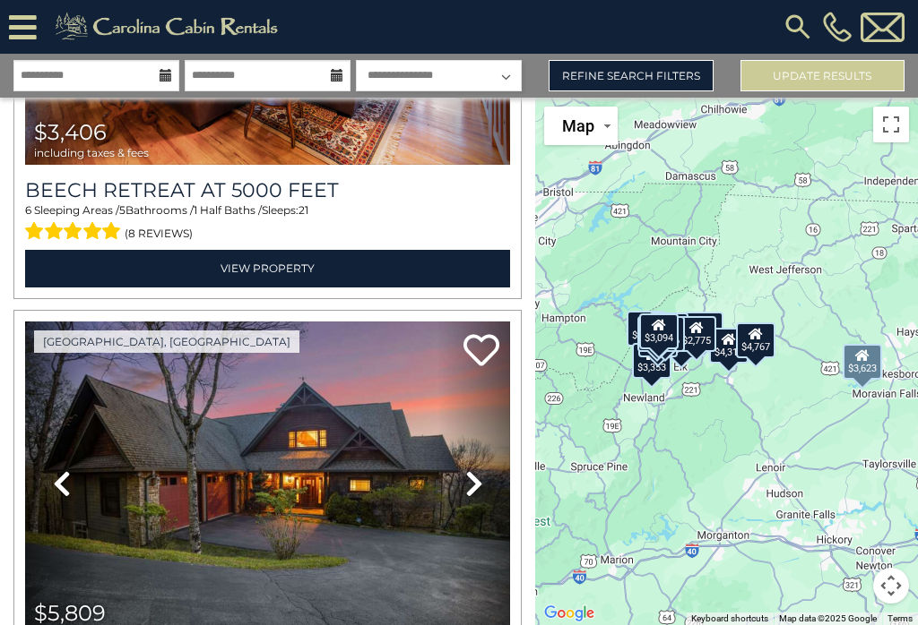
scroll to position [6096, 0]
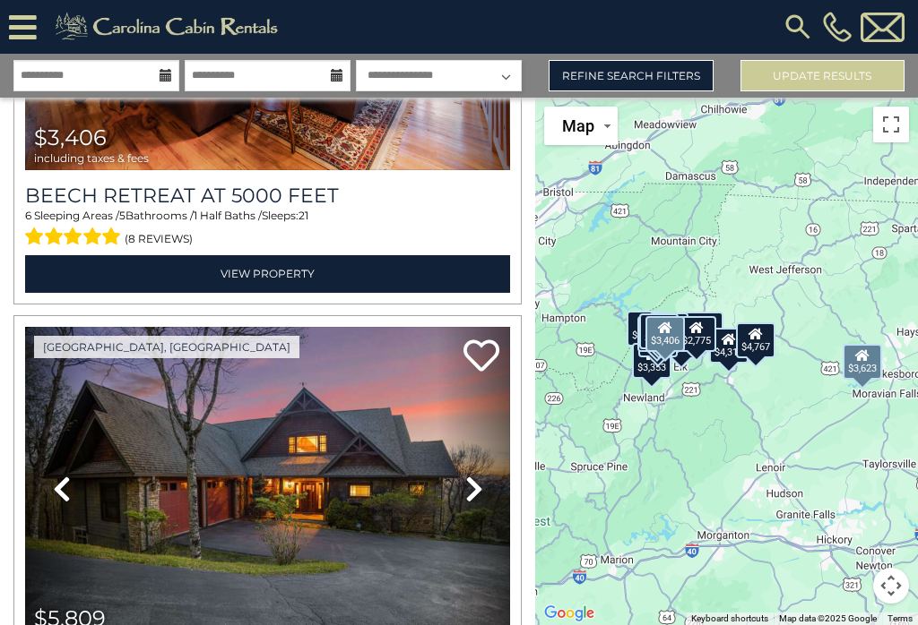
click at [424, 270] on link "View Property" at bounding box center [267, 273] width 485 height 37
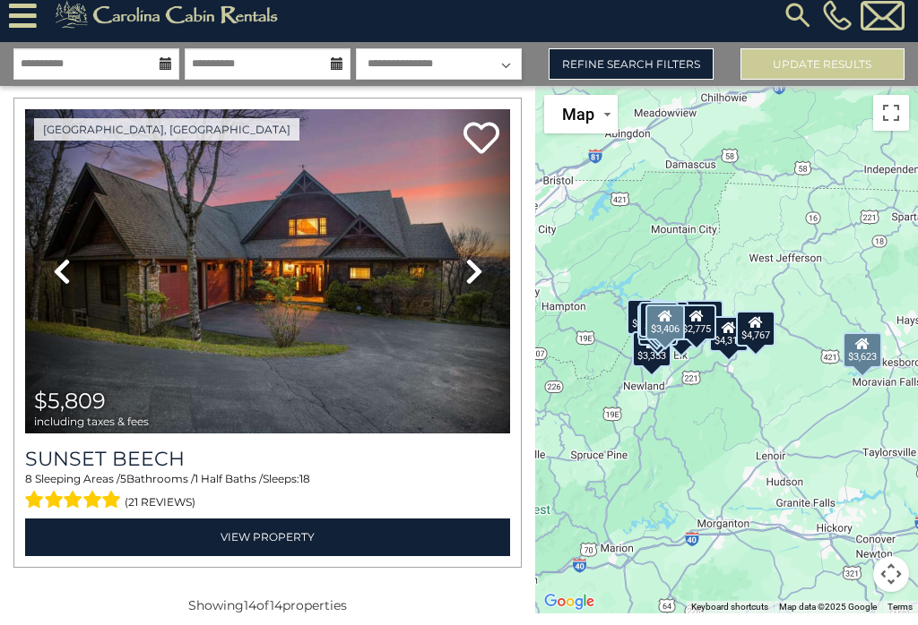
scroll to position [0, 0]
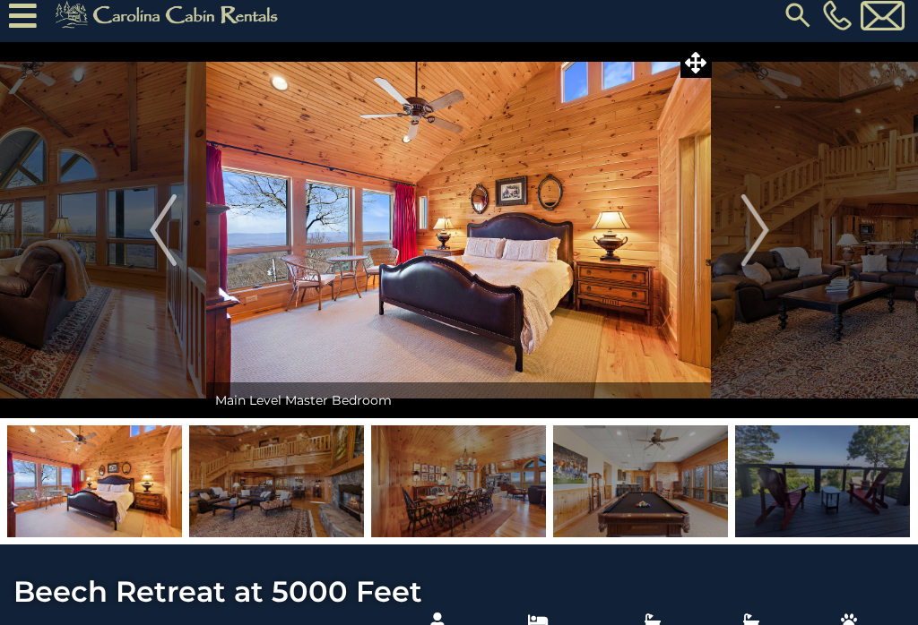
scroll to position [9, 0]
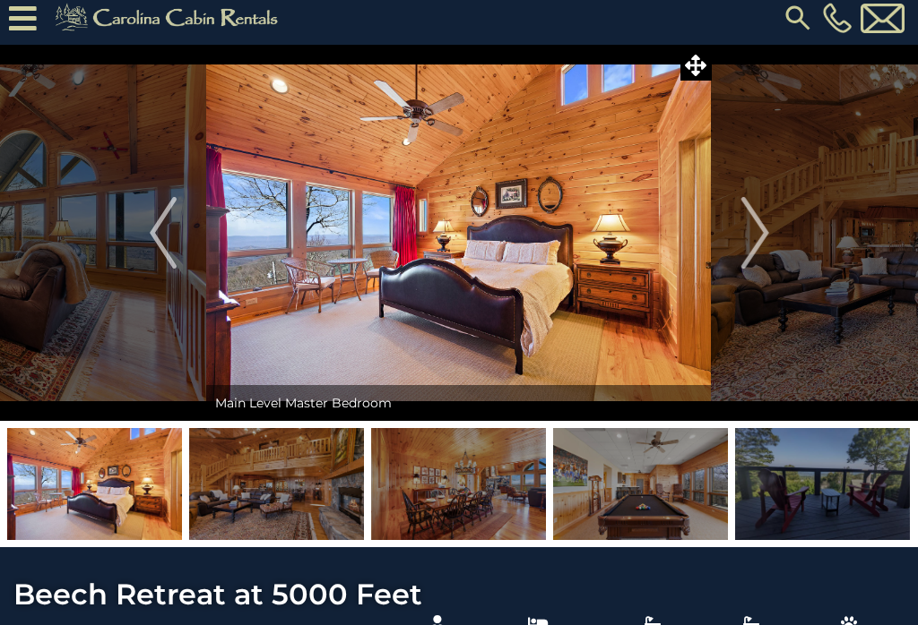
click at [755, 232] on img "Next" at bounding box center [754, 233] width 27 height 72
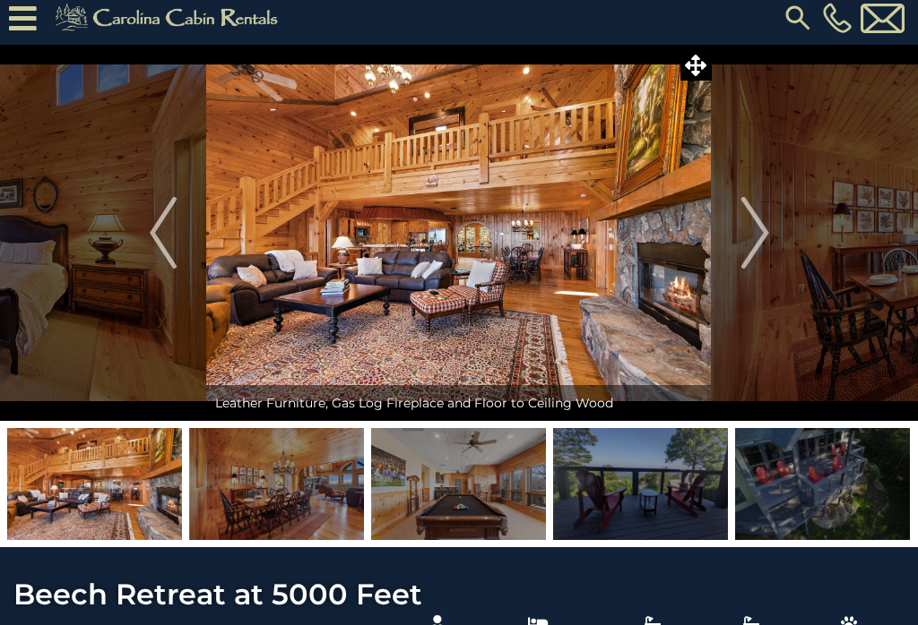
click at [759, 242] on img "Next" at bounding box center [754, 233] width 27 height 72
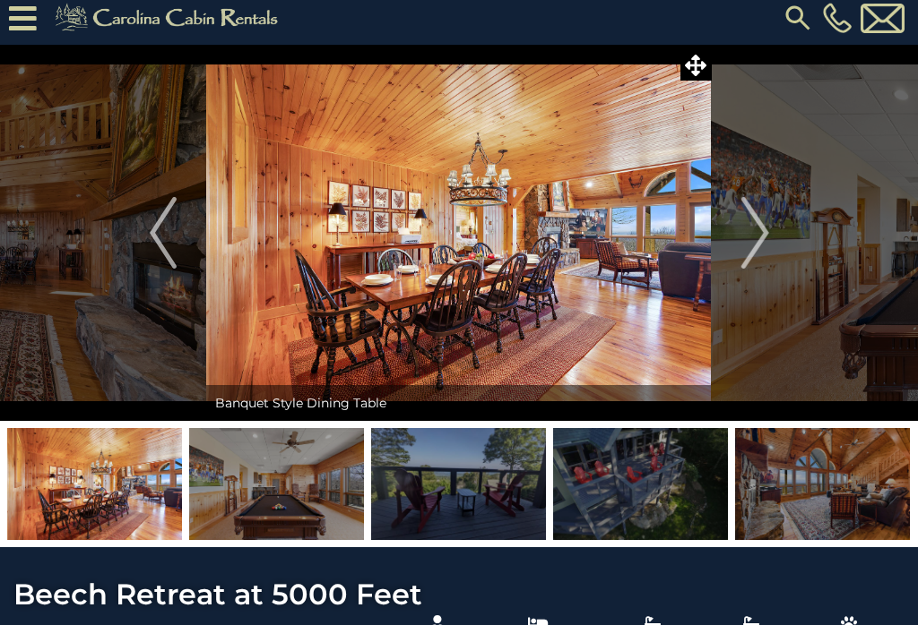
click at [763, 240] on img "Next" at bounding box center [754, 233] width 27 height 72
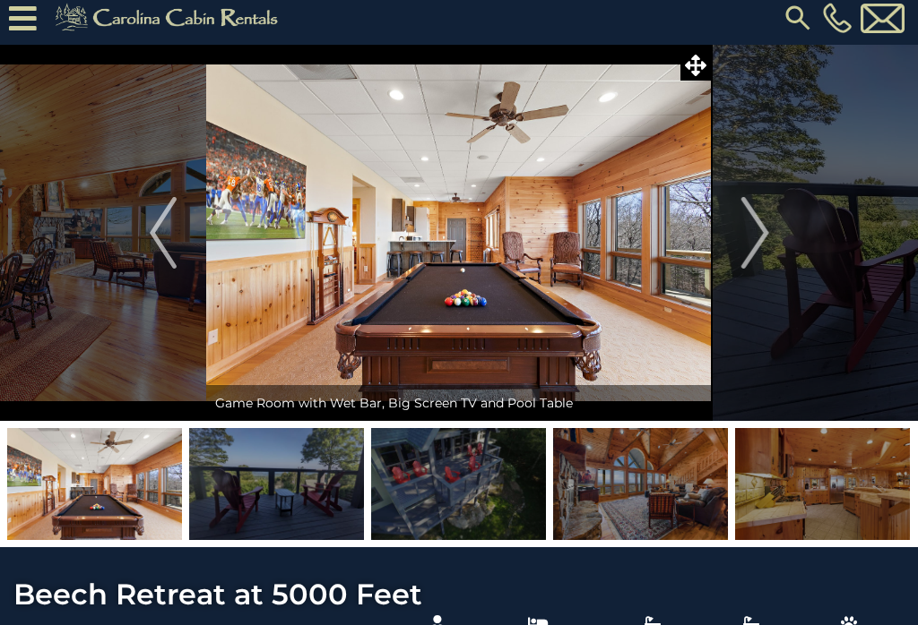
click at [762, 246] on img "Next" at bounding box center [754, 233] width 27 height 72
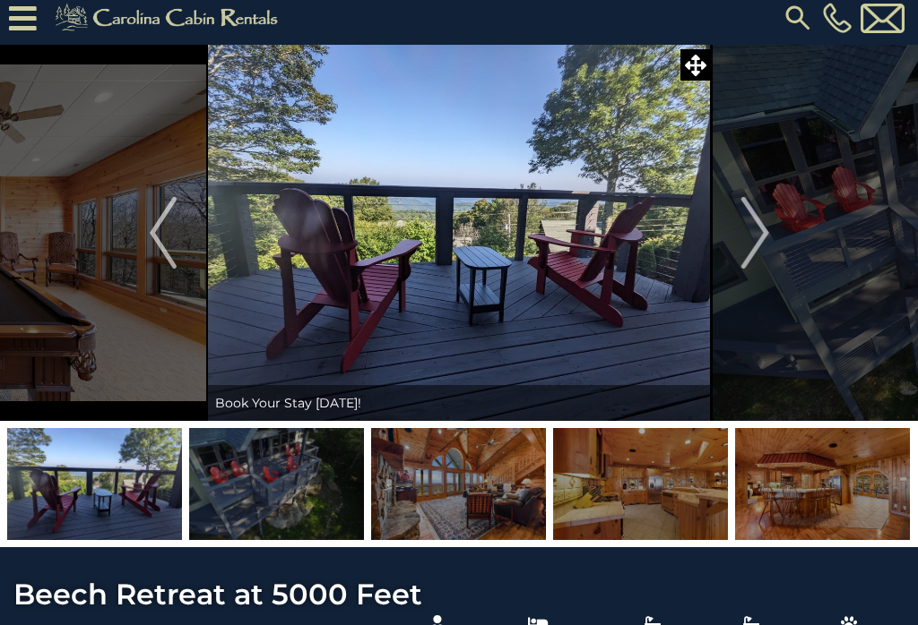
click at [763, 244] on img "Next" at bounding box center [754, 233] width 27 height 72
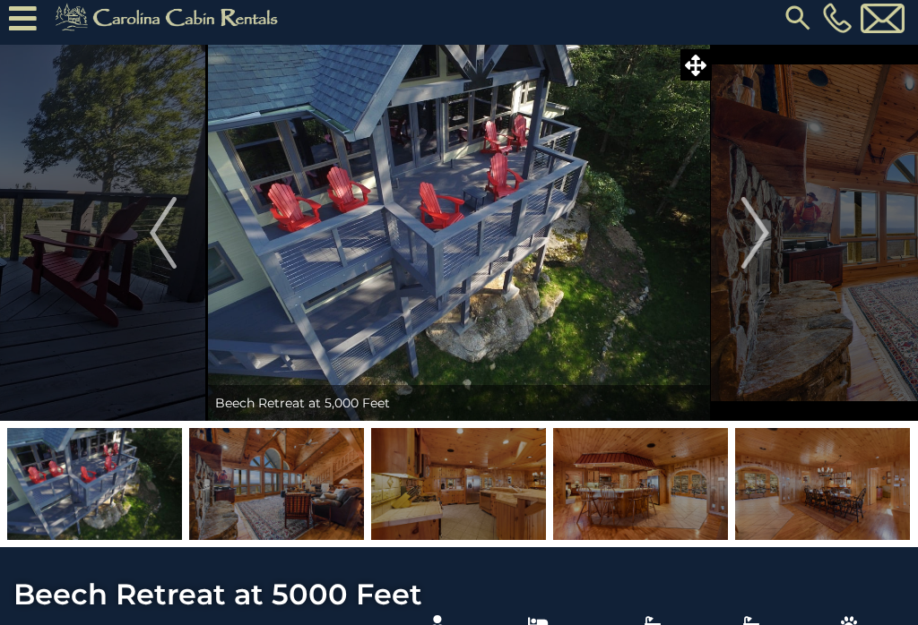
click at [761, 242] on img "Next" at bounding box center [754, 233] width 27 height 72
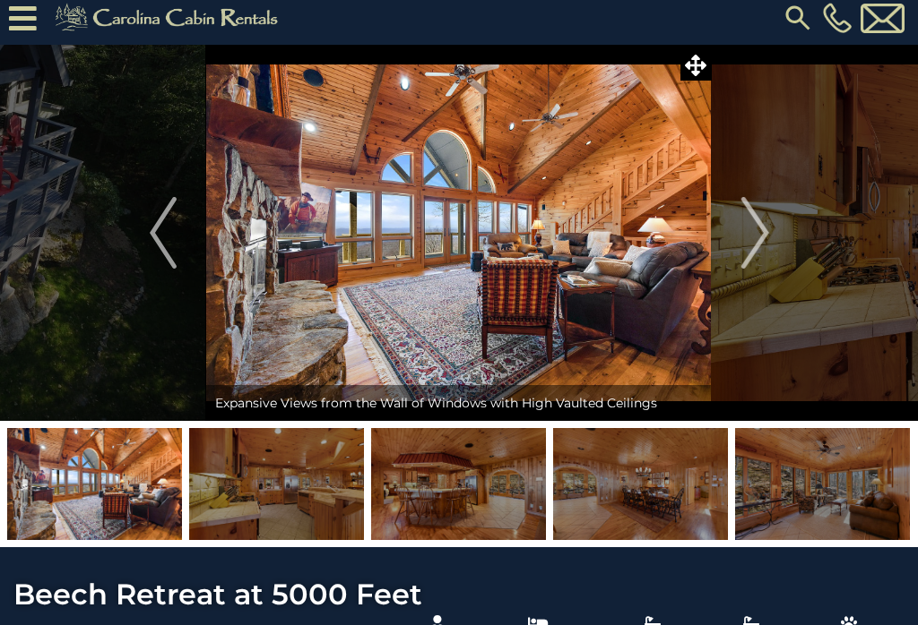
click at [759, 242] on img "Next" at bounding box center [754, 233] width 27 height 72
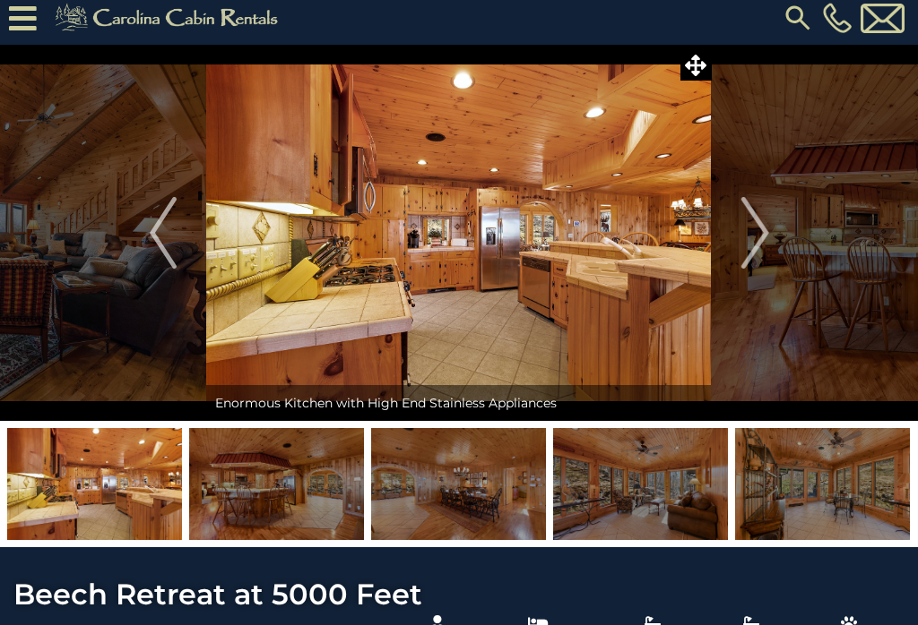
click at [756, 246] on img "Next" at bounding box center [754, 233] width 27 height 72
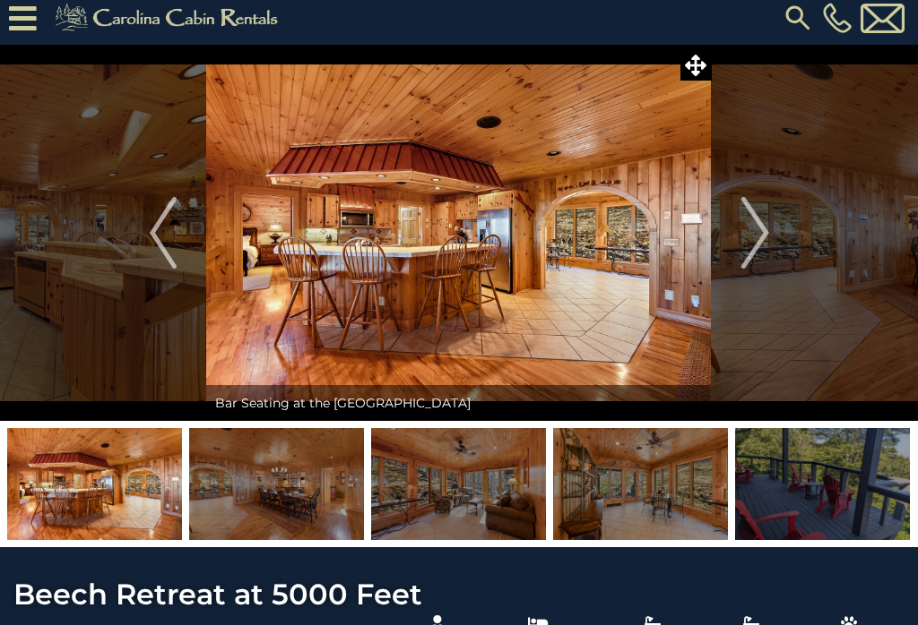
click at [754, 242] on img "Next" at bounding box center [754, 233] width 27 height 72
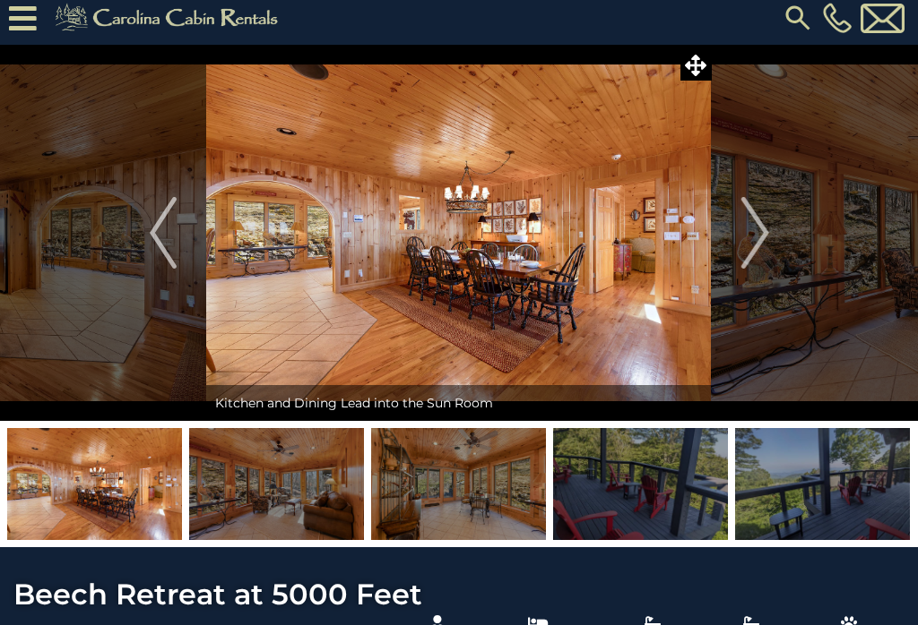
click at [763, 241] on img "Next" at bounding box center [754, 233] width 27 height 72
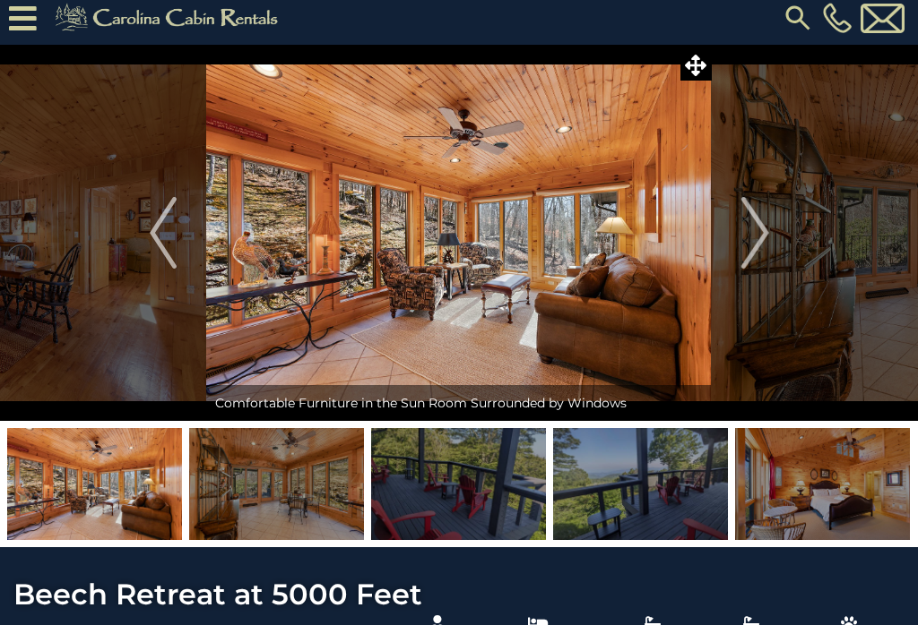
click at [759, 245] on img "Next" at bounding box center [754, 233] width 27 height 72
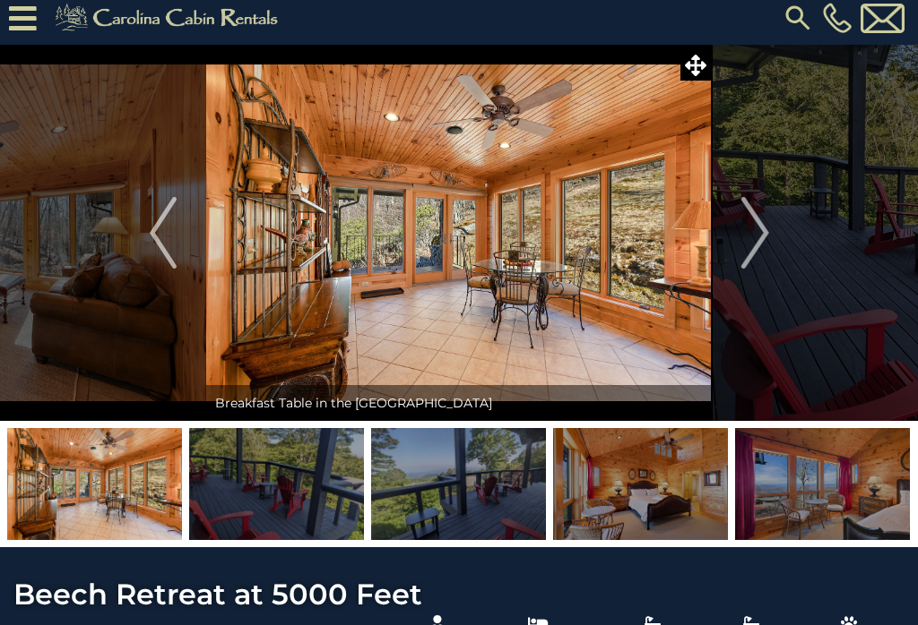
click at [759, 247] on img "Next" at bounding box center [754, 233] width 27 height 72
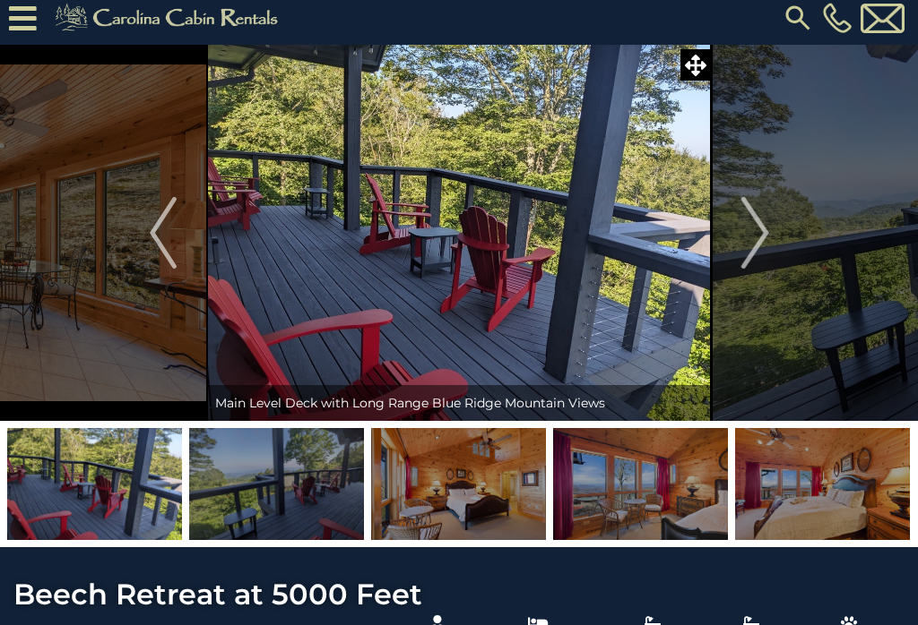
click at [758, 245] on img "Next" at bounding box center [754, 233] width 27 height 72
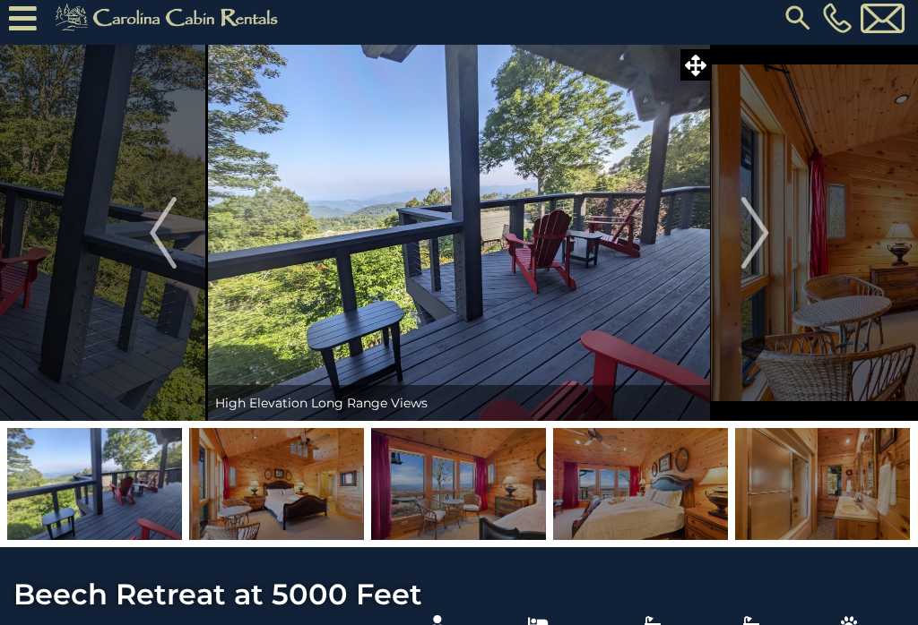
click at [763, 243] on img "Next" at bounding box center [754, 233] width 27 height 72
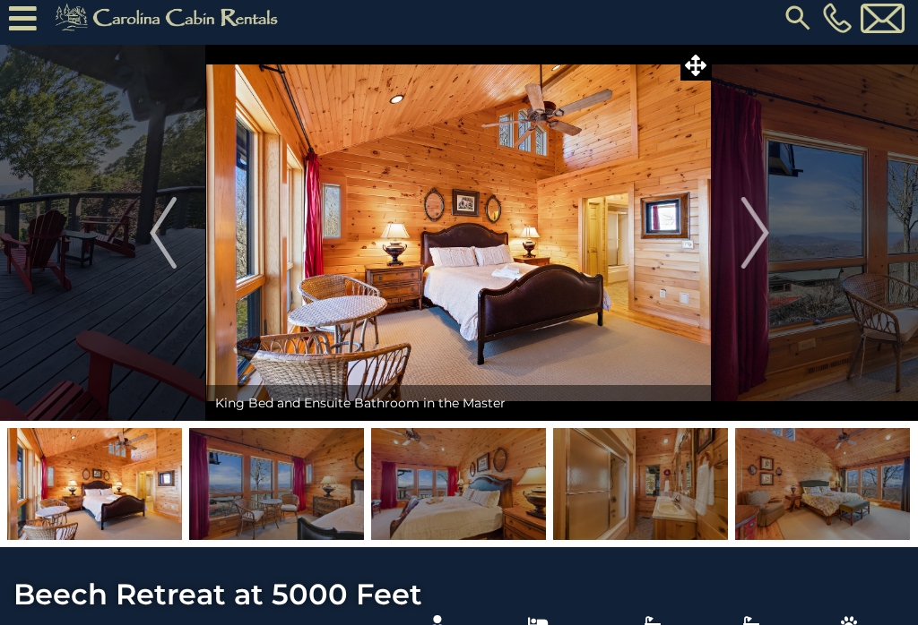
click at [764, 242] on img "Next" at bounding box center [754, 233] width 27 height 72
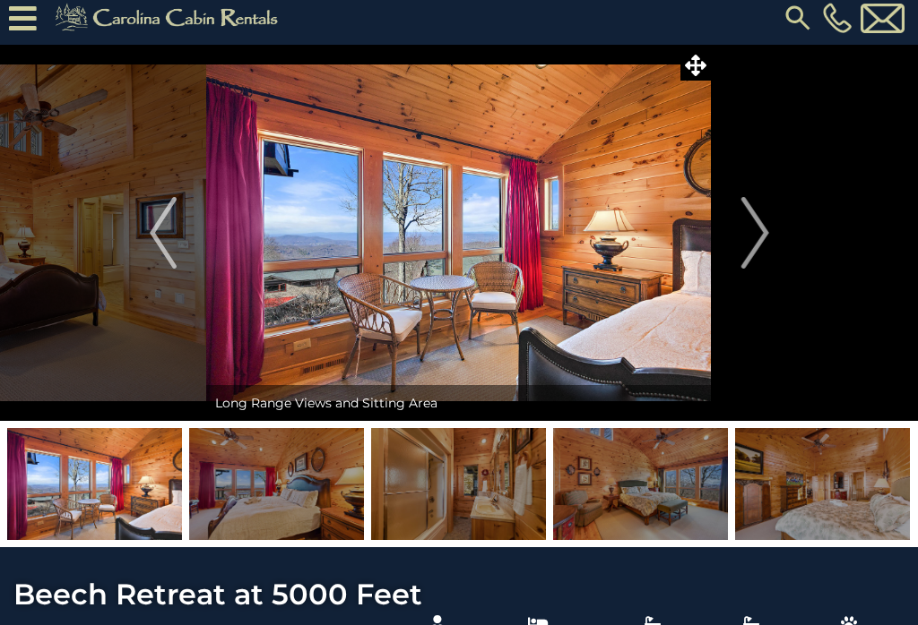
click at [764, 239] on img "Next" at bounding box center [754, 233] width 27 height 72
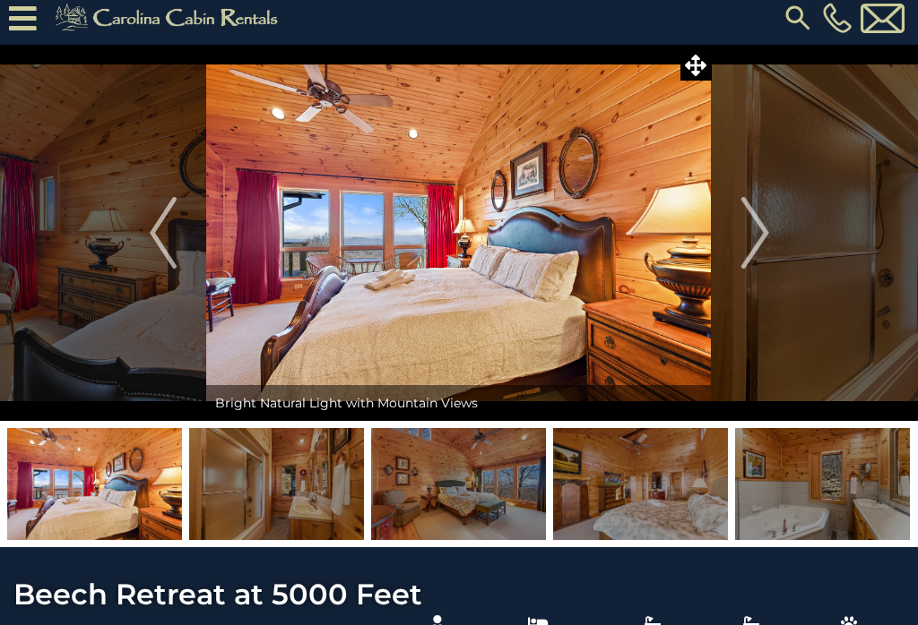
click at [763, 240] on img "Next" at bounding box center [754, 233] width 27 height 72
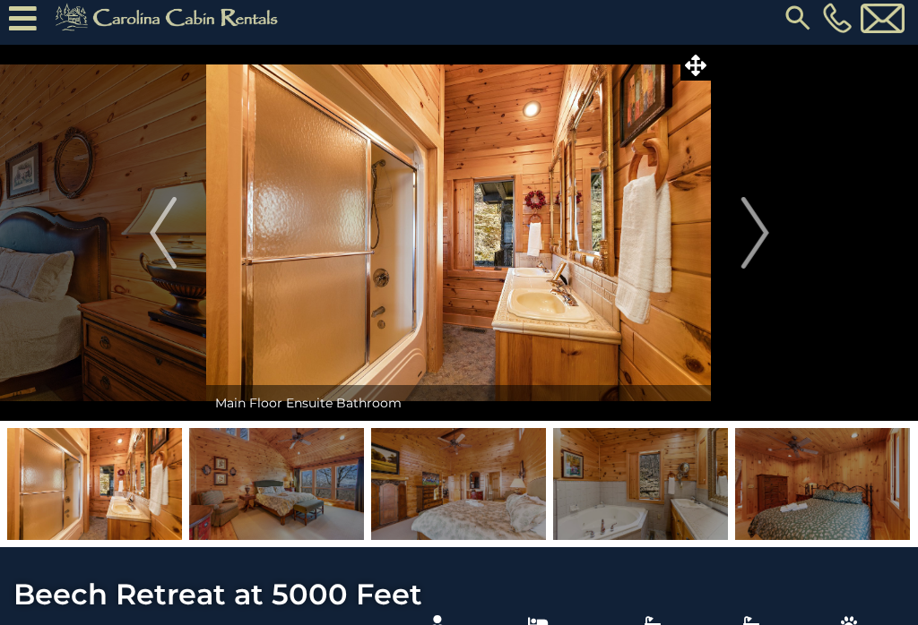
click at [763, 241] on img "Next" at bounding box center [754, 233] width 27 height 72
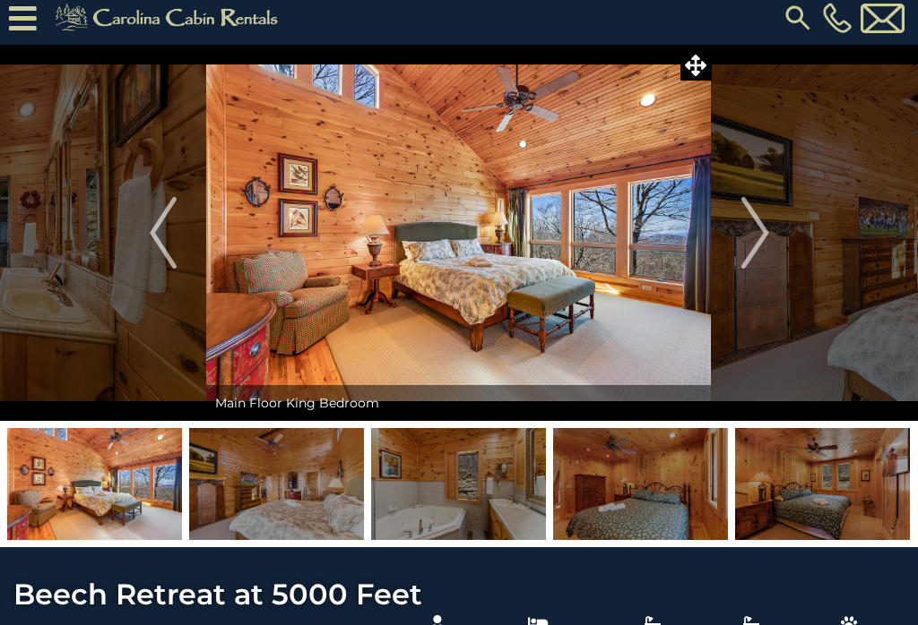
click at [763, 237] on img "Next" at bounding box center [754, 233] width 27 height 72
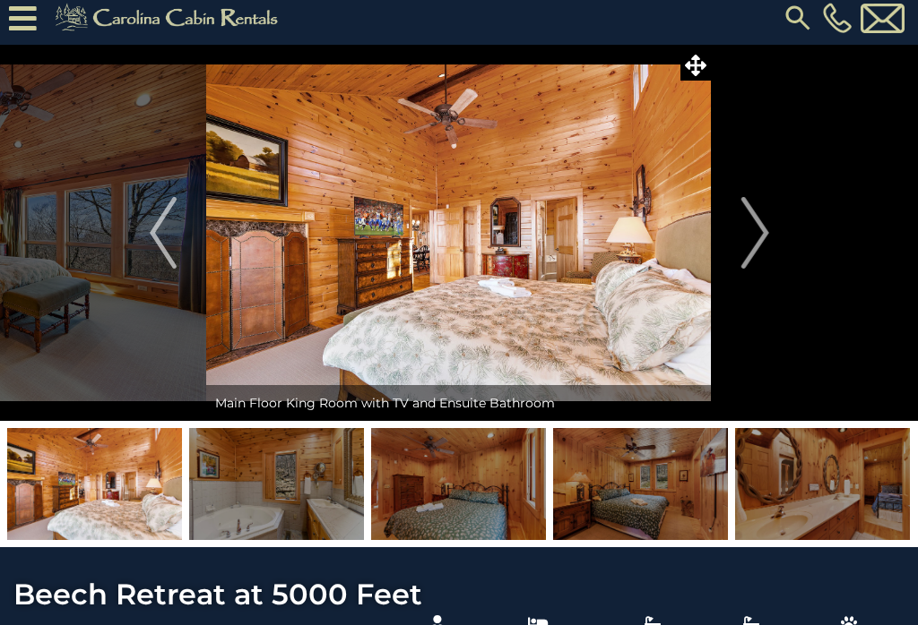
click at [763, 240] on img "Next" at bounding box center [754, 233] width 27 height 72
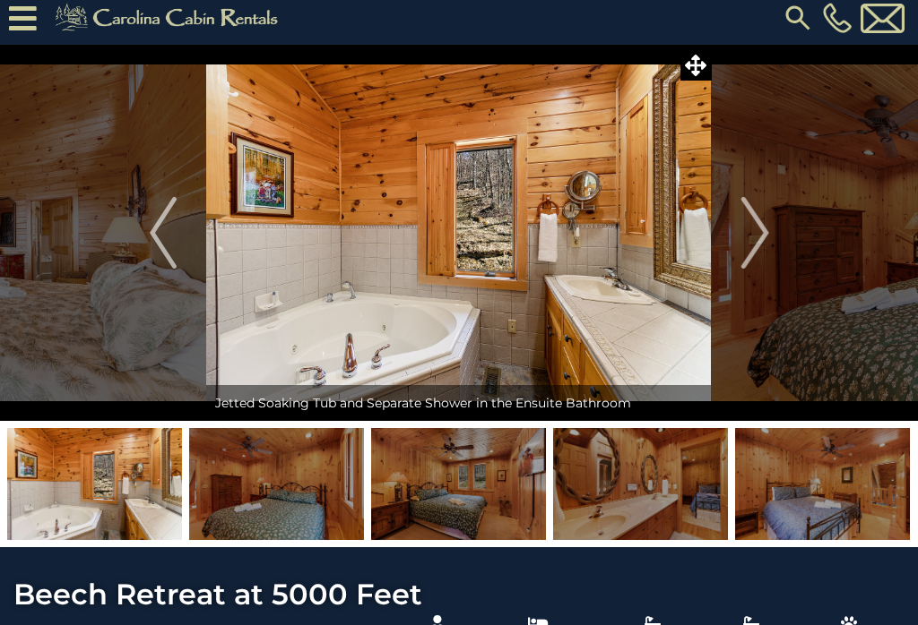
click at [760, 240] on img "Next" at bounding box center [754, 233] width 27 height 72
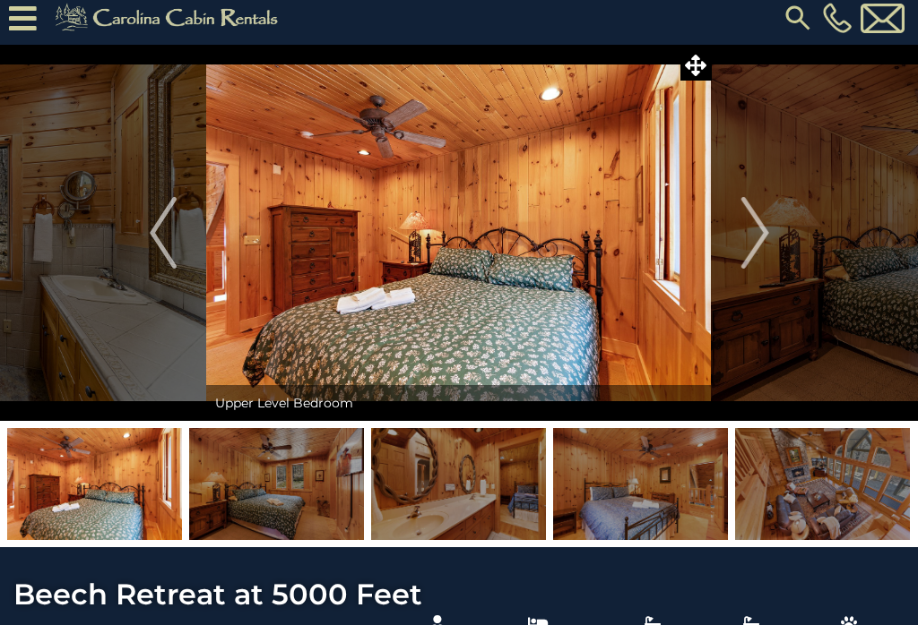
click at [762, 240] on img "Next" at bounding box center [754, 233] width 27 height 72
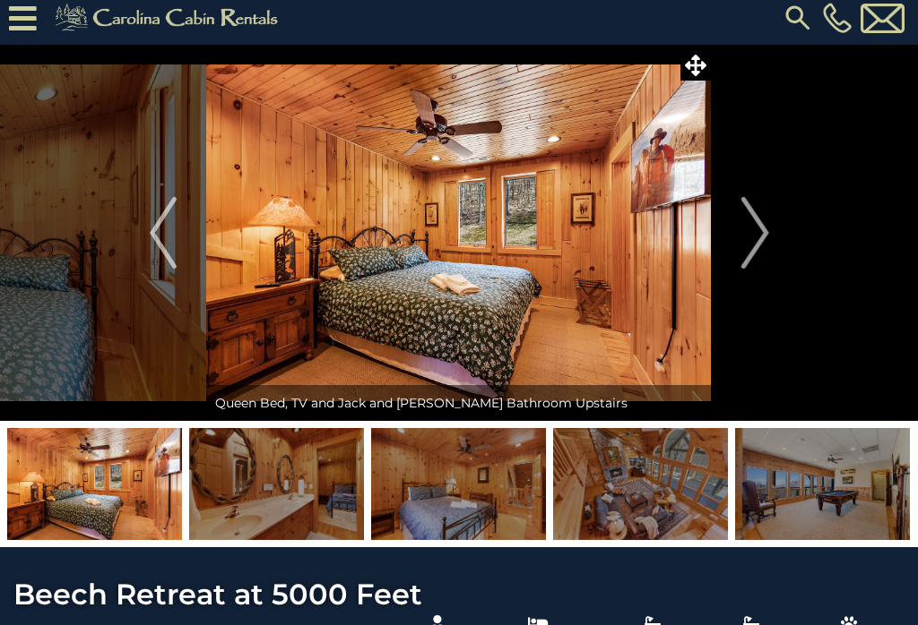
click at [760, 240] on img "Next" at bounding box center [754, 233] width 27 height 72
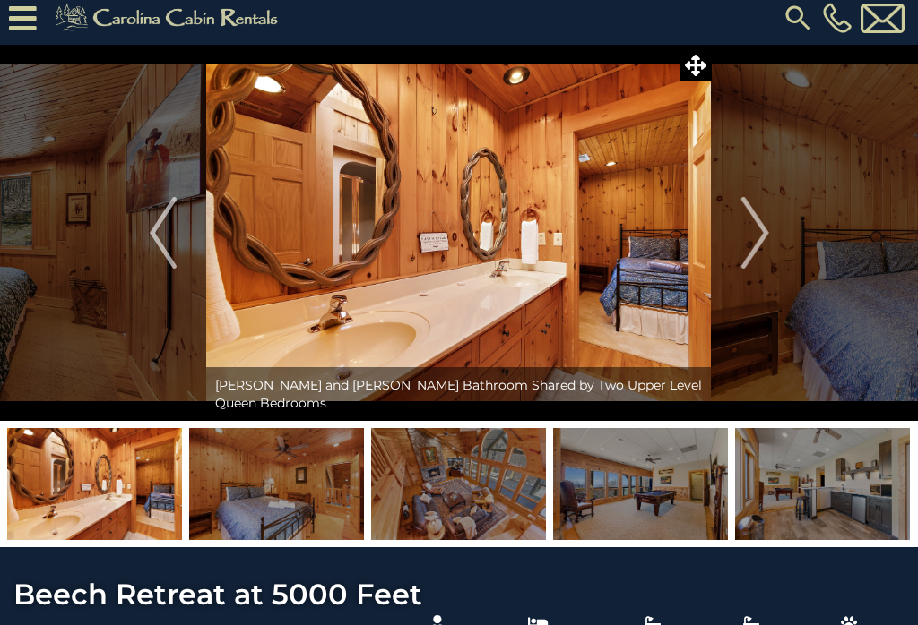
click at [764, 243] on img "Next" at bounding box center [754, 233] width 27 height 72
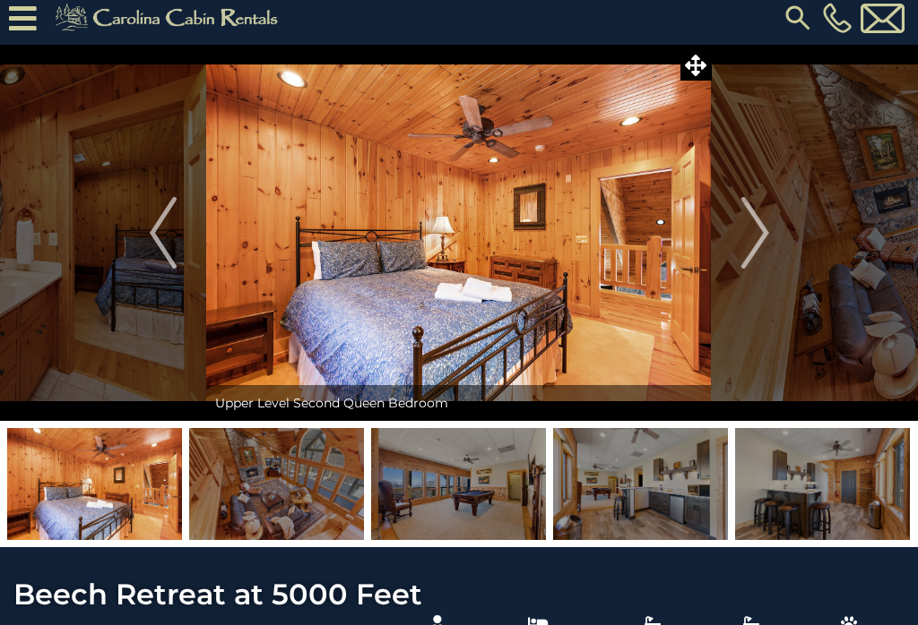
click at [767, 241] on img "Next" at bounding box center [754, 233] width 27 height 72
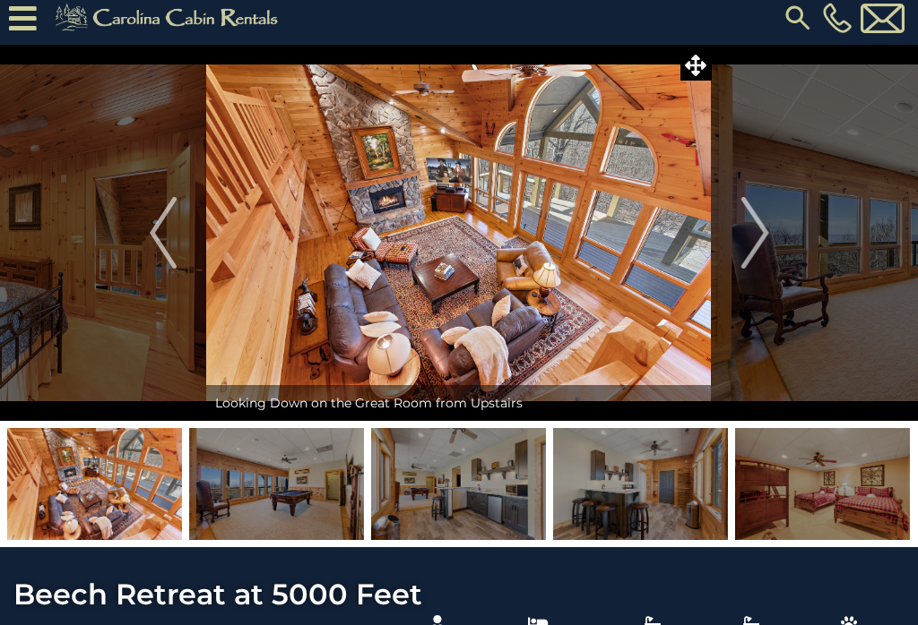
click at [763, 243] on img "Next" at bounding box center [754, 233] width 27 height 72
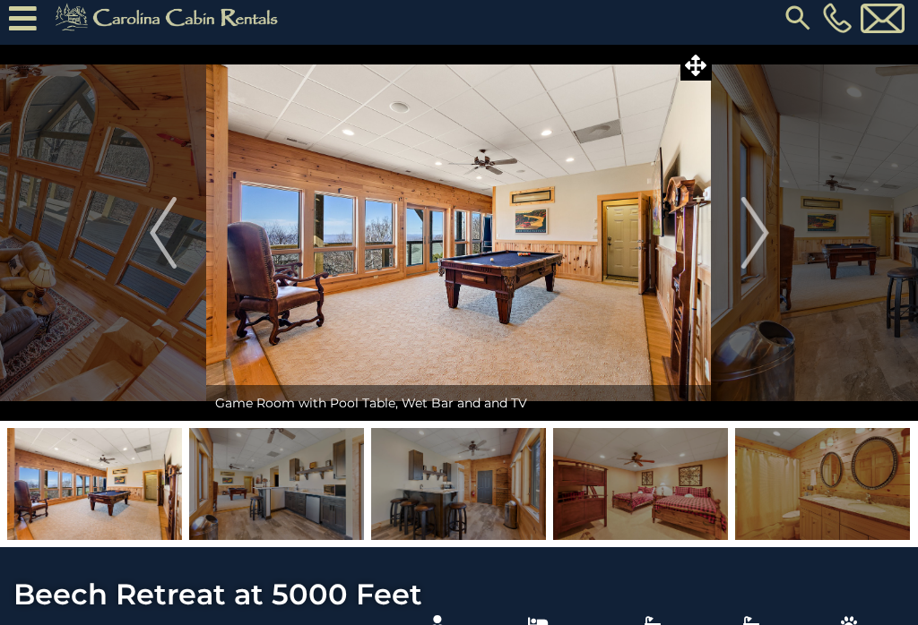
click at [766, 240] on img "Next" at bounding box center [754, 233] width 27 height 72
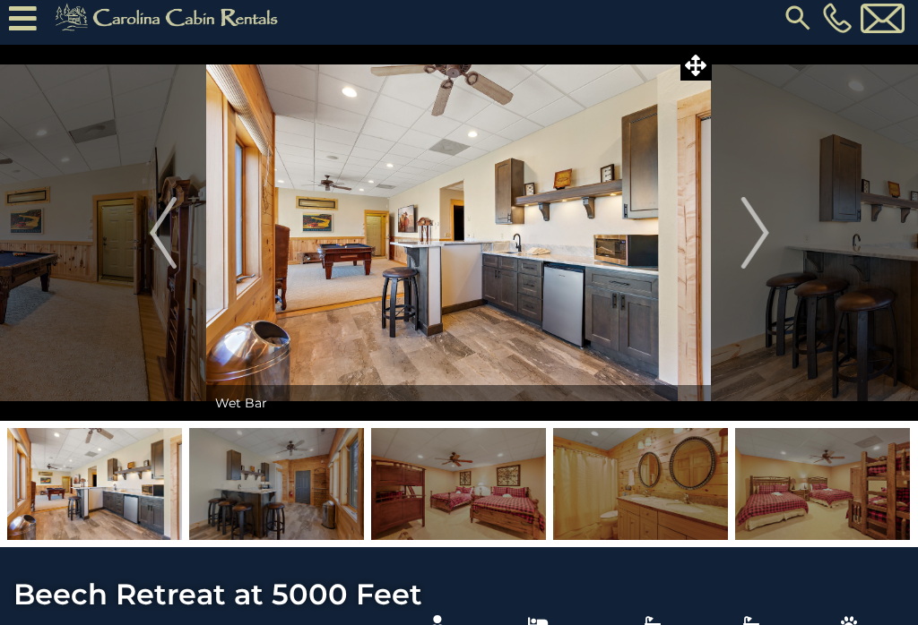
click at [766, 241] on img "Next" at bounding box center [754, 233] width 27 height 72
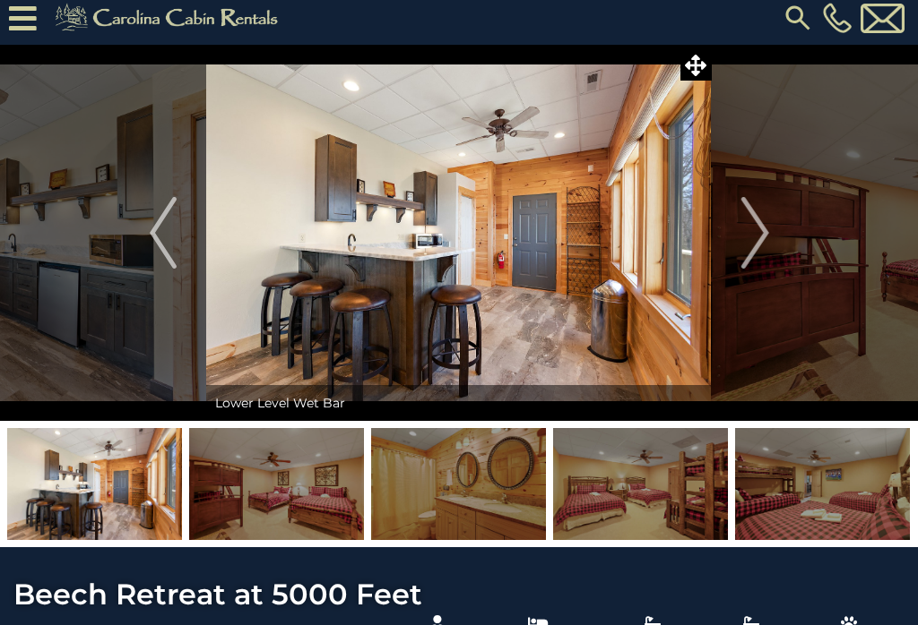
click at [755, 241] on img "Next" at bounding box center [754, 233] width 27 height 72
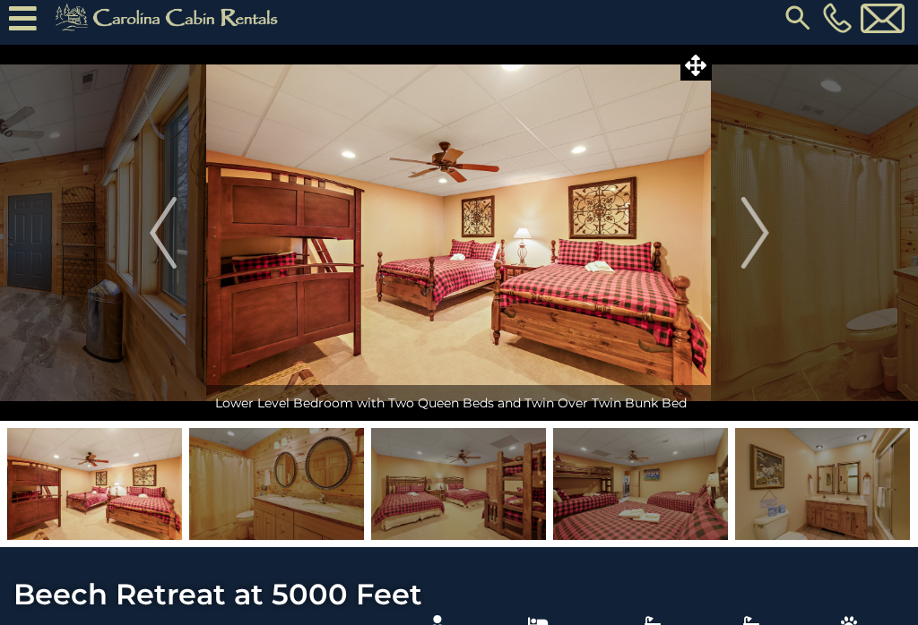
click at [765, 242] on img "Next" at bounding box center [754, 233] width 27 height 72
